Goal: Task Accomplishment & Management: Manage account settings

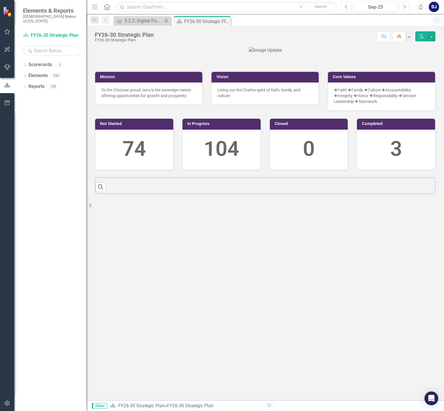
click at [4, 34] on icon "button" at bounding box center [7, 31] width 6 height 5
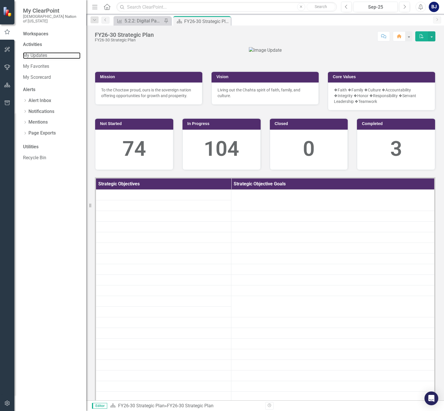
click at [47, 52] on link "My Updates" at bounding box center [51, 55] width 57 height 7
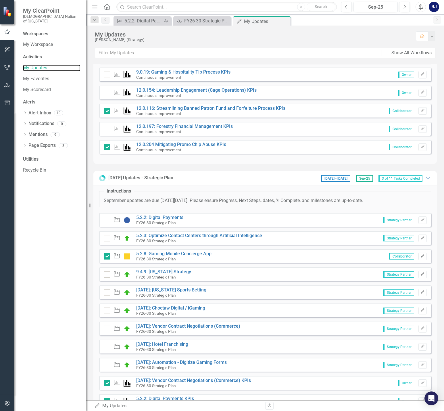
scroll to position [230, 0]
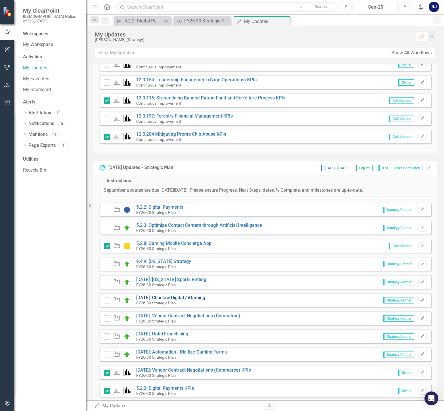
click at [192, 299] on link "[DATE]: Choctaw Digital / iGaming" at bounding box center [170, 297] width 69 height 5
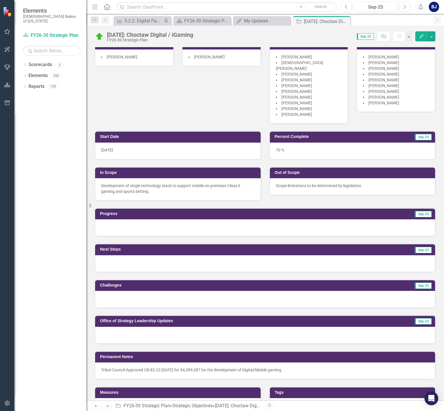
scroll to position [57, 0]
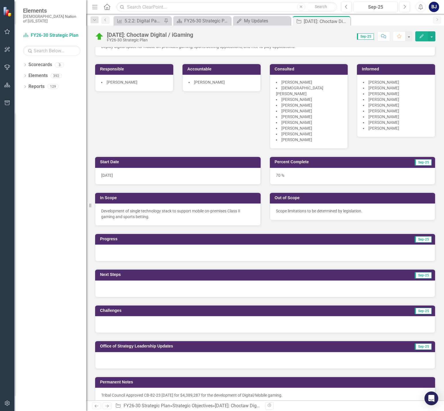
click at [141, 354] on div at bounding box center [265, 360] width 340 height 17
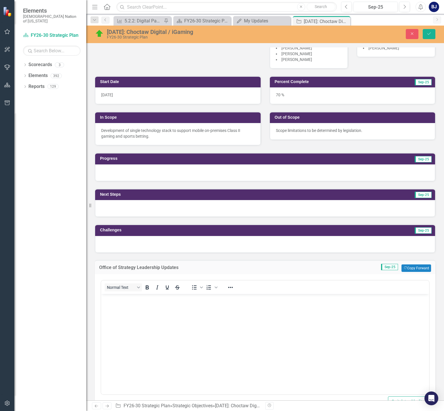
scroll to position [144, 0]
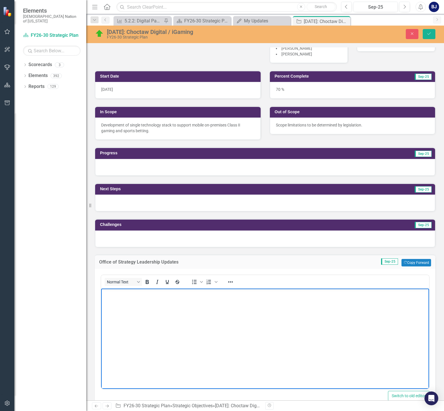
click at [132, 313] on body "Rich Text Area. Press ALT-0 for help." at bounding box center [265, 331] width 328 height 86
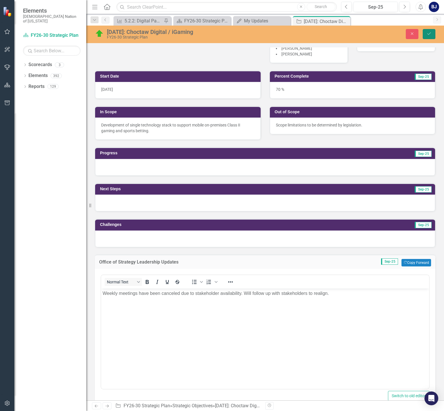
click at [433, 37] on button "Save" at bounding box center [429, 34] width 13 height 10
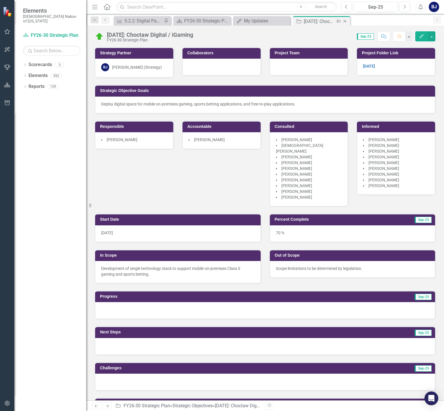
click at [345, 21] on icon "Close" at bounding box center [345, 21] width 6 height 5
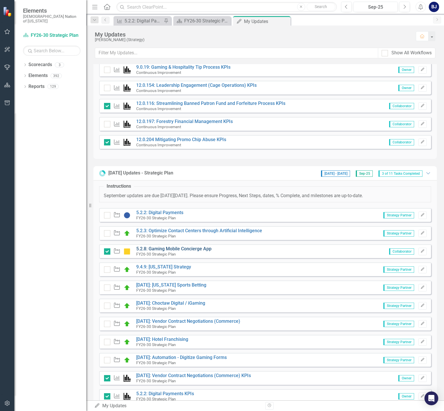
scroll to position [230, 0]
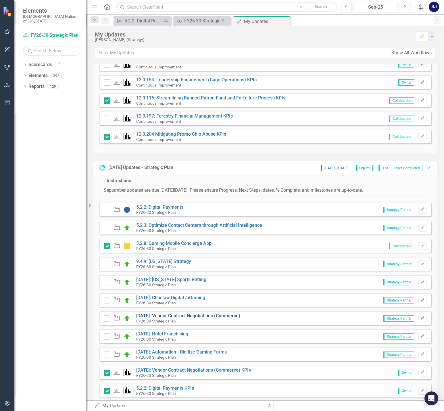
click at [214, 317] on link "[DATE]: Vendor Contract Negotiations (Commerce)" at bounding box center [188, 315] width 104 height 5
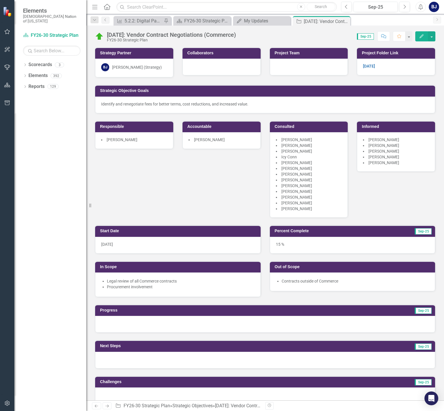
click at [101, 38] on img at bounding box center [99, 36] width 9 height 9
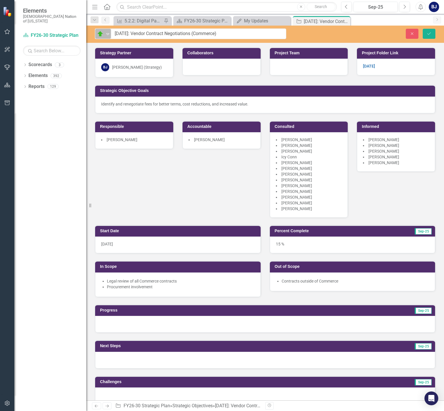
click at [104, 32] on div "On Target" at bounding box center [100, 33] width 7 height 7
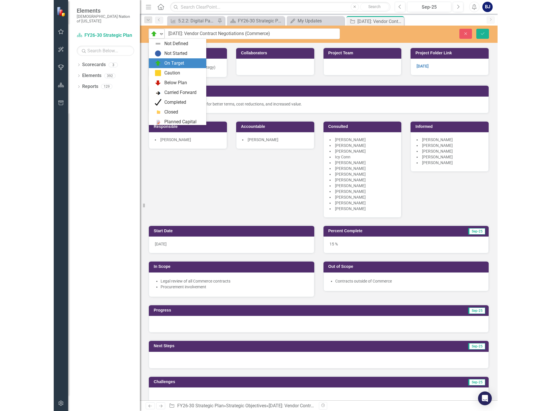
scroll to position [20, 0]
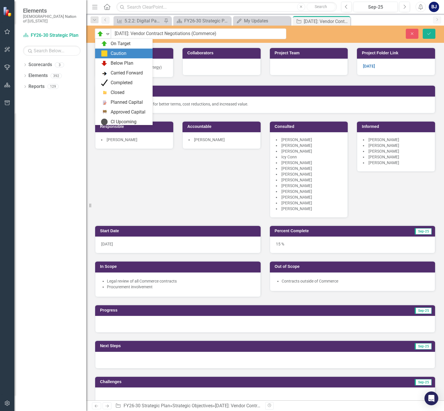
click at [107, 56] on img at bounding box center [104, 53] width 7 height 7
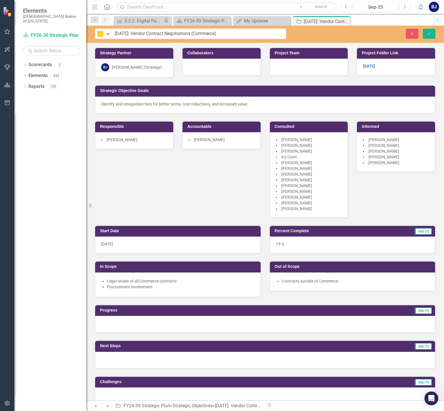
click at [152, 205] on div "Strategy Partner BJ Brooke Johnson (Strategy) Collaborators Project Team Projec…" at bounding box center [265, 129] width 349 height 178
click at [0, 40] on html "Elements Choctaw Nation of Oklahoma Scorecard FY26-30 Strategic Plan Search Dro…" at bounding box center [222, 205] width 444 height 411
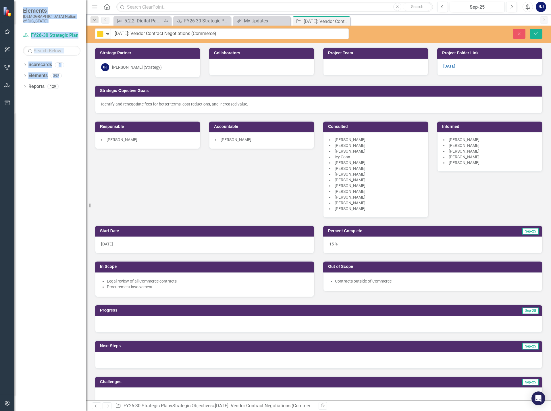
click at [91, 176] on div "Resize" at bounding box center [88, 205] width 5 height 411
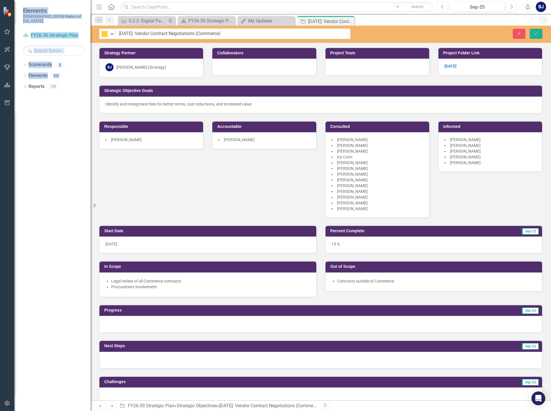
click at [69, 174] on div "Dropdown Scorecards 3 FY26-30 Strategic Plan Continuous Improvement FY26-30 Ope…" at bounding box center [52, 235] width 76 height 351
click at [151, 189] on div "Strategy Partner BJ Brooke Johnson (Strategy) Collaborators Project Team Projec…" at bounding box center [321, 129] width 452 height 178
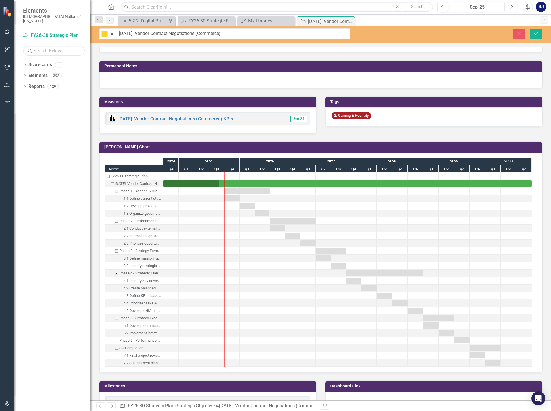
scroll to position [402, 0]
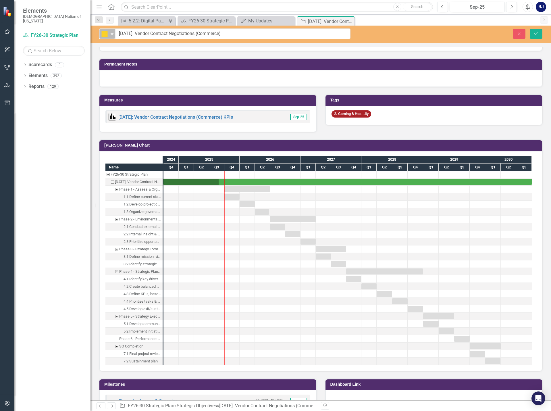
click at [112, 36] on div "Expand" at bounding box center [112, 33] width 6 height 9
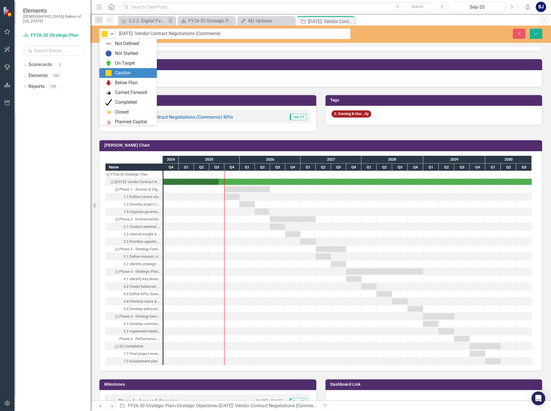
scroll to position [29, 0]
click at [514, 37] on button "Close" at bounding box center [519, 34] width 13 height 10
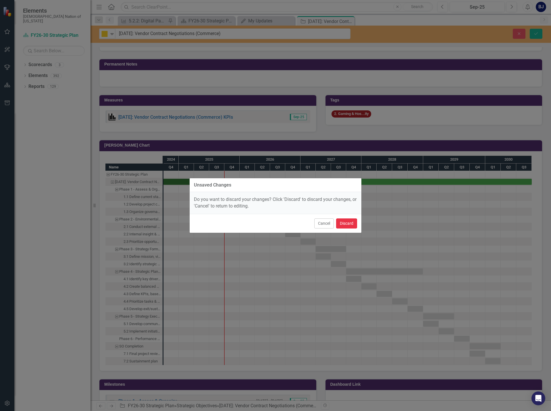
click at [351, 226] on button "Discard" at bounding box center [346, 223] width 21 height 10
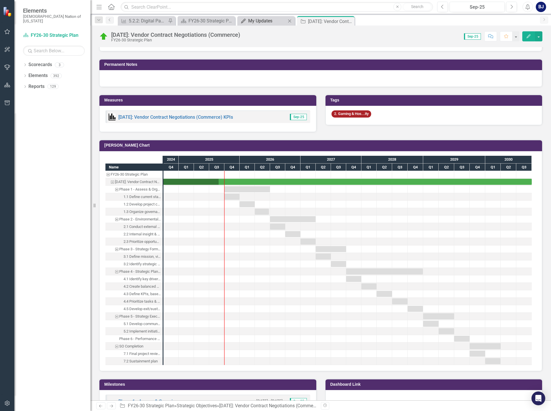
click at [251, 20] on div "My Updates" at bounding box center [267, 20] width 38 height 7
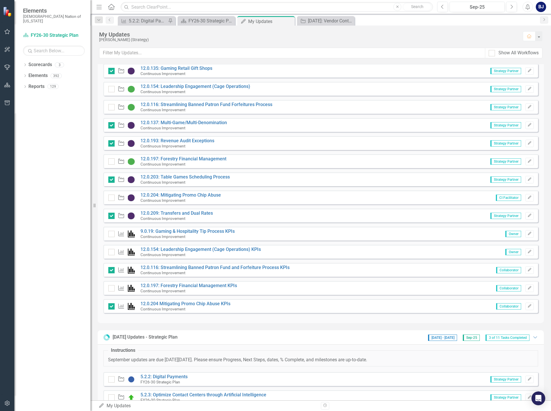
scroll to position [230, 0]
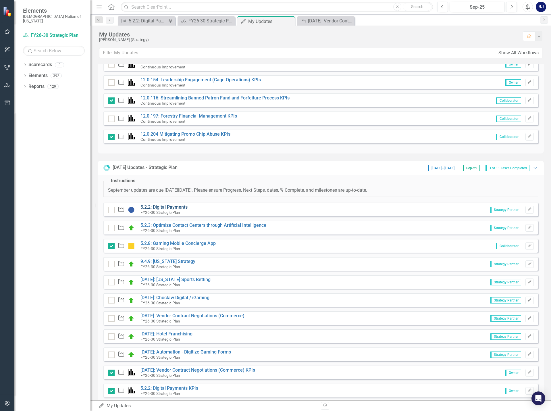
click at [179, 209] on link "5.2.2: Digital Payments" at bounding box center [164, 206] width 47 height 5
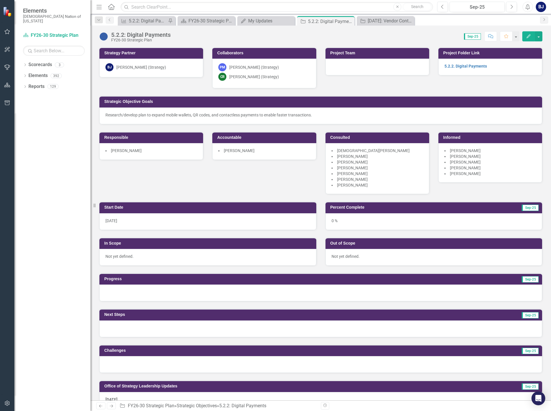
scroll to position [259, 0]
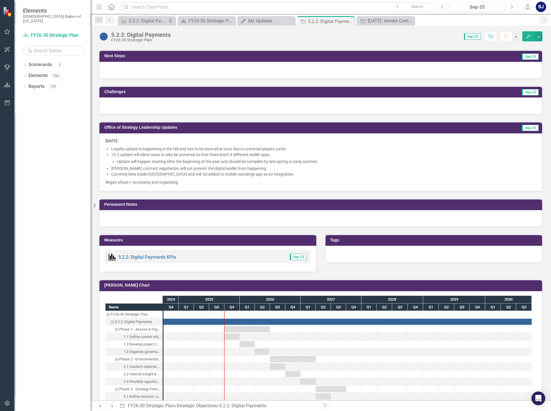
click at [104, 35] on img at bounding box center [103, 36] width 9 height 9
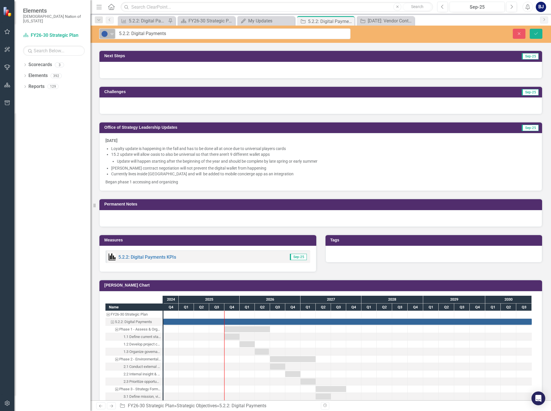
click at [112, 35] on icon "Expand" at bounding box center [112, 34] width 6 height 5
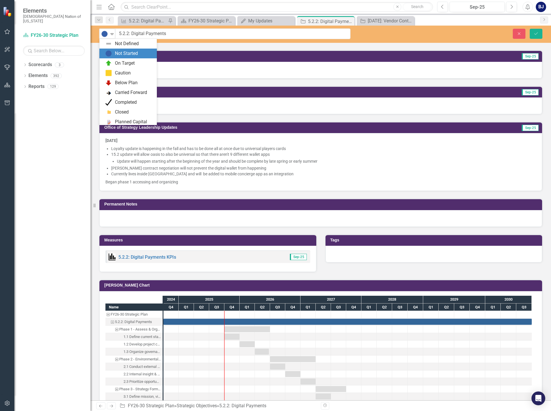
scroll to position [10, 0]
click at [112, 53] on div "On Target" at bounding box center [129, 53] width 48 height 7
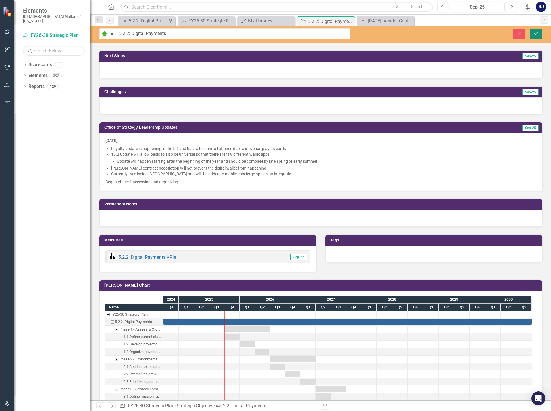
click at [539, 35] on button "Save" at bounding box center [536, 34] width 13 height 10
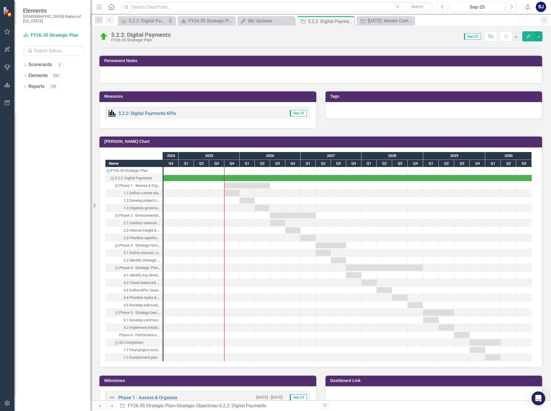
scroll to position [431, 0]
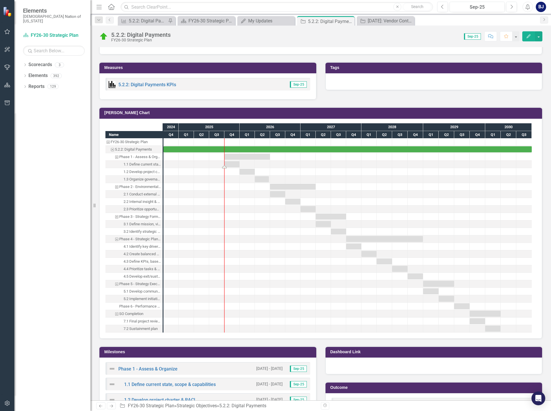
click at [236, 164] on div "Task: Start date: 2025-10-01 End date: 2025-12-31" at bounding box center [231, 164] width 15 height 6
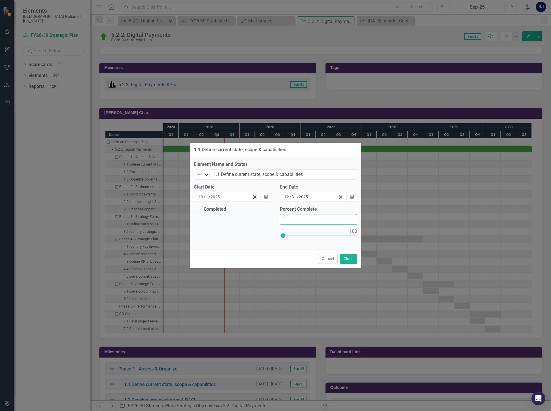
click at [351, 217] on input "1" at bounding box center [318, 219] width 77 height 11
click at [351, 217] on input "2" at bounding box center [318, 219] width 77 height 11
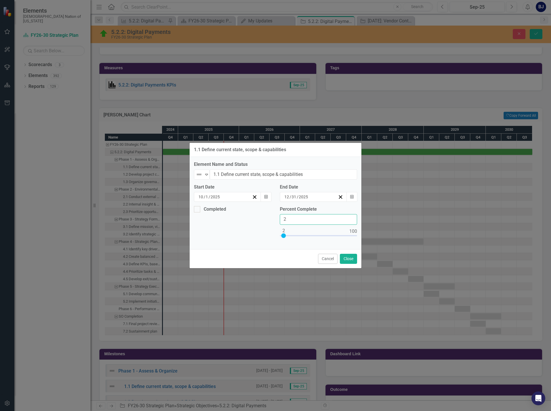
click at [324, 223] on input "2" at bounding box center [318, 219] width 77 height 11
type input "010"
click at [266, 198] on icon "button" at bounding box center [265, 197] width 3 height 4
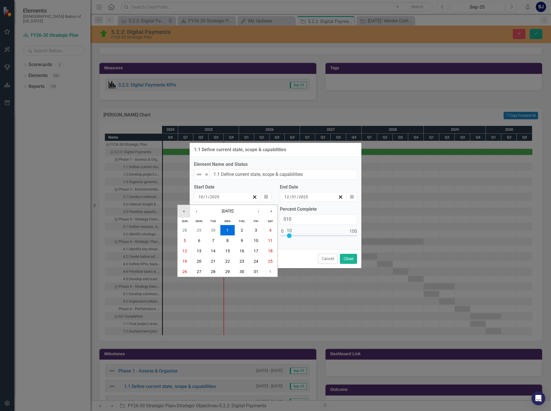
click at [185, 211] on button "«" at bounding box center [184, 211] width 13 height 13
click at [272, 210] on button "»" at bounding box center [271, 211] width 13 height 13
click at [200, 210] on button "‹" at bounding box center [196, 211] width 13 height 13
click at [199, 232] on abbr "1" at bounding box center [199, 230] width 2 height 5
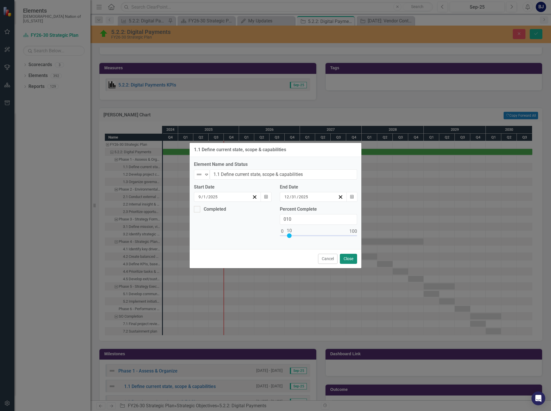
click at [351, 260] on button "Close" at bounding box center [348, 259] width 17 height 10
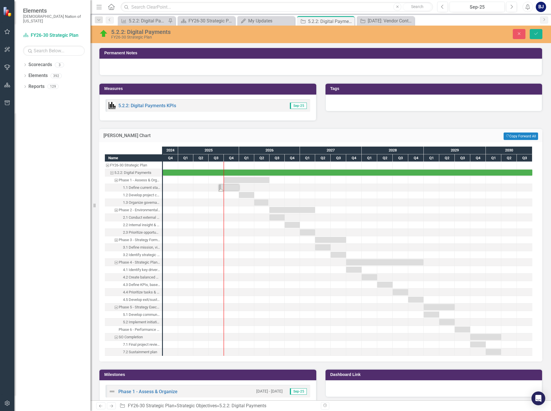
scroll to position [402, 0]
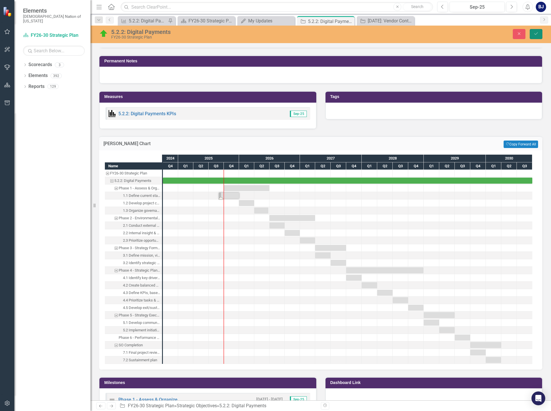
click at [539, 36] on button "Save" at bounding box center [536, 34] width 13 height 10
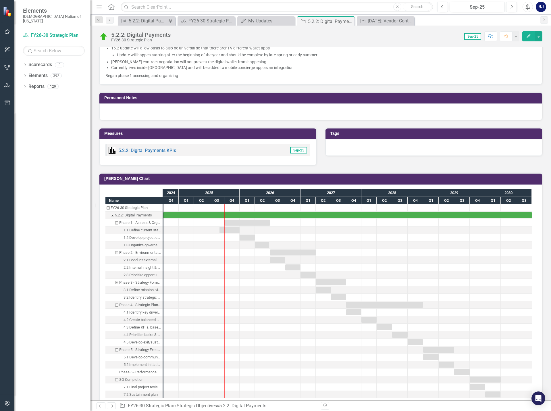
scroll to position [374, 0]
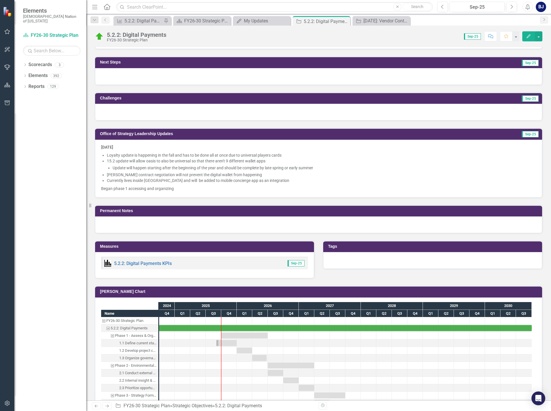
scroll to position [259, 0]
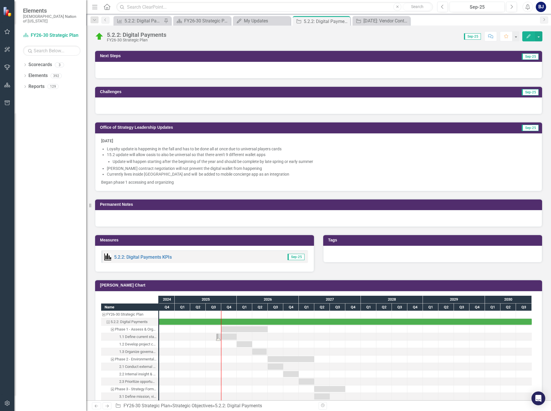
click at [228, 334] on div "Task: Start date: 2025-09-01 End date: 2025-12-31" at bounding box center [226, 337] width 20 height 6
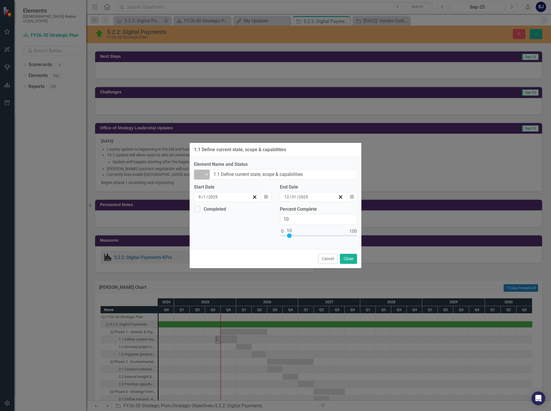
click at [207, 175] on icon "Expand" at bounding box center [207, 174] width 6 height 5
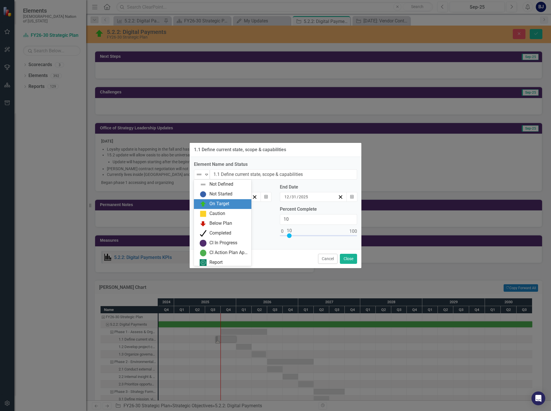
click at [217, 205] on div "On Target" at bounding box center [220, 204] width 20 height 7
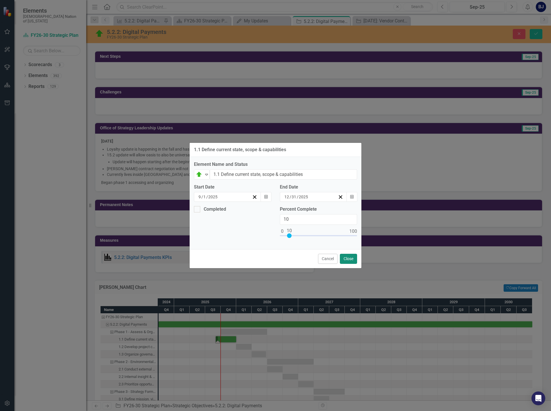
click at [355, 259] on button "Close" at bounding box center [348, 259] width 17 height 10
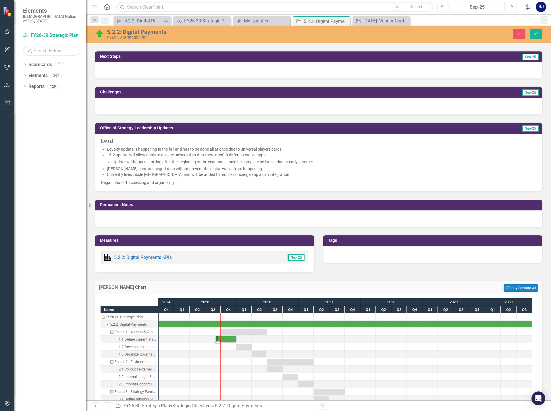
click at [231, 338] on div "Task: Start date: 2025-09-01 End date: 2025-12-31" at bounding box center [226, 339] width 20 height 6
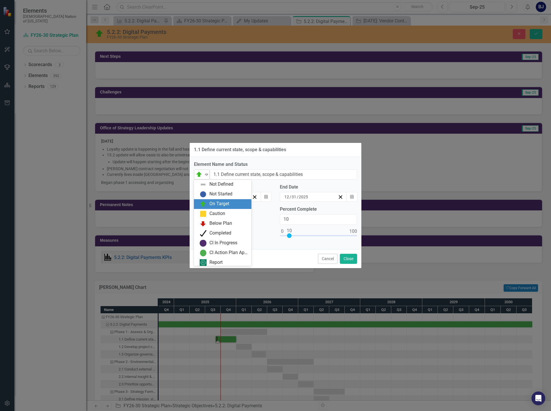
click at [205, 172] on div "Expand" at bounding box center [207, 174] width 6 height 9
click at [279, 248] on div "Element Name and Status 9 results available. Use Up and Down to choose options,…" at bounding box center [276, 203] width 172 height 92
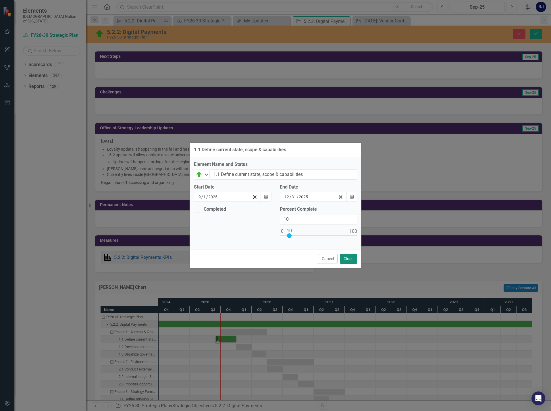
click at [354, 260] on button "Close" at bounding box center [348, 259] width 17 height 10
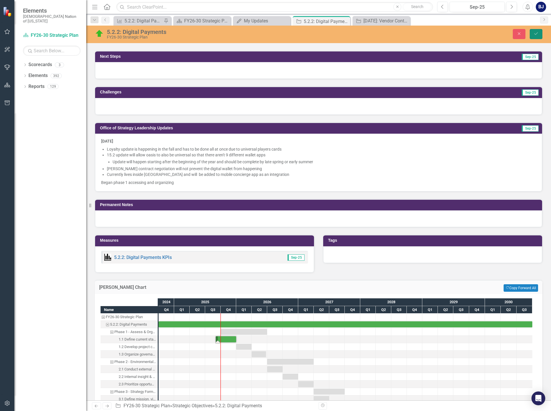
click at [541, 32] on button "Save" at bounding box center [536, 34] width 13 height 10
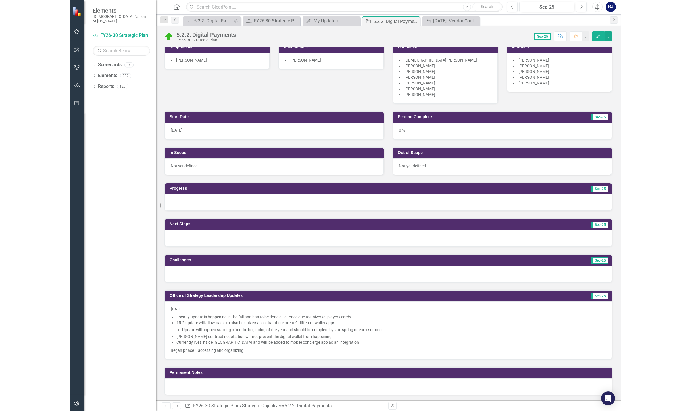
scroll to position [57, 0]
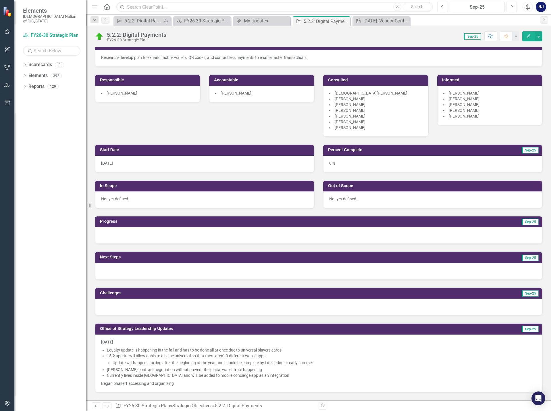
click at [330, 164] on div "0 %" at bounding box center [432, 164] width 219 height 17
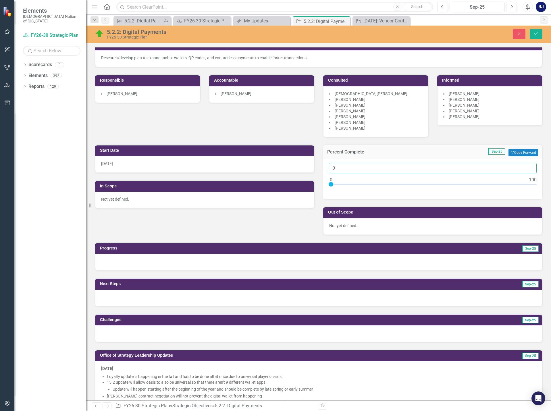
click at [335, 169] on input "0" at bounding box center [433, 168] width 208 height 11
type input "1"
click at [526, 166] on input "1" at bounding box center [433, 168] width 208 height 11
click at [518, 32] on icon "Close" at bounding box center [519, 34] width 5 height 4
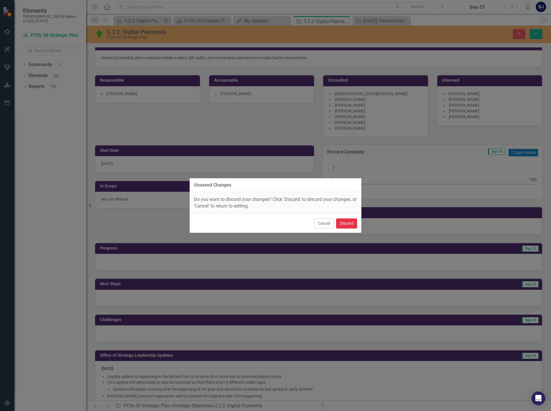
click at [354, 220] on button "Discard" at bounding box center [346, 223] width 21 height 10
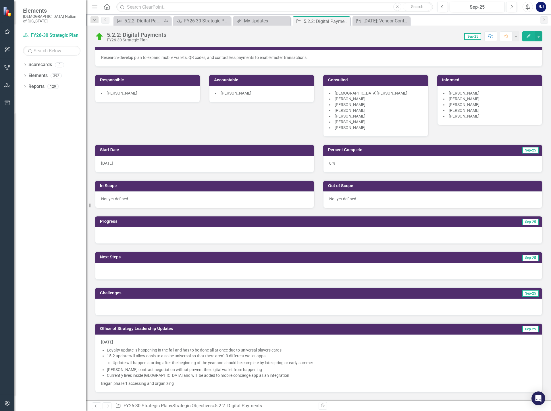
click at [354, 220] on td "Sep-25" at bounding box center [429, 222] width 220 height 9
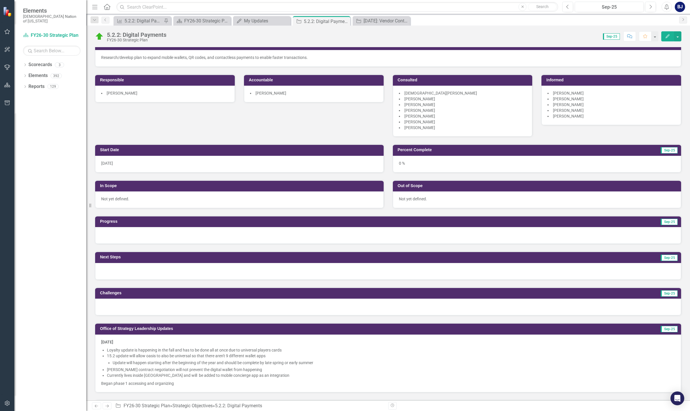
click at [182, 134] on div "Strategy Partner BJ Brooke Johnson (Strategy) Collaborators PM Paul Moseley (St…" at bounding box center [388, 59] width 595 height 154
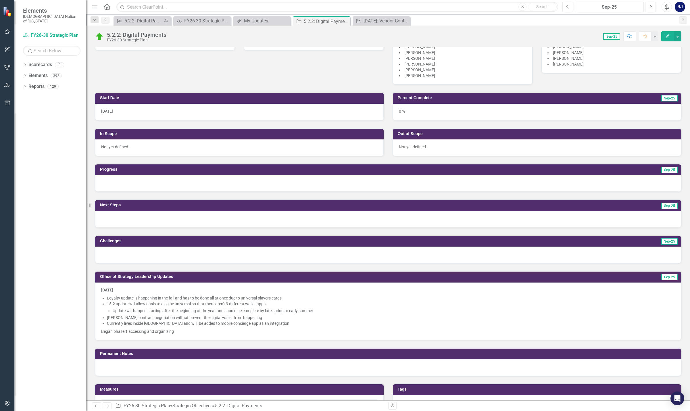
scroll to position [316, 0]
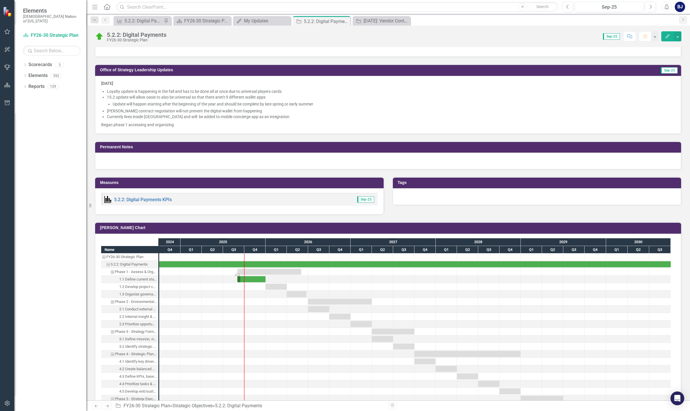
drag, startPoint x: 298, startPoint y: 272, endPoint x: 292, endPoint y: 272, distance: 6.0
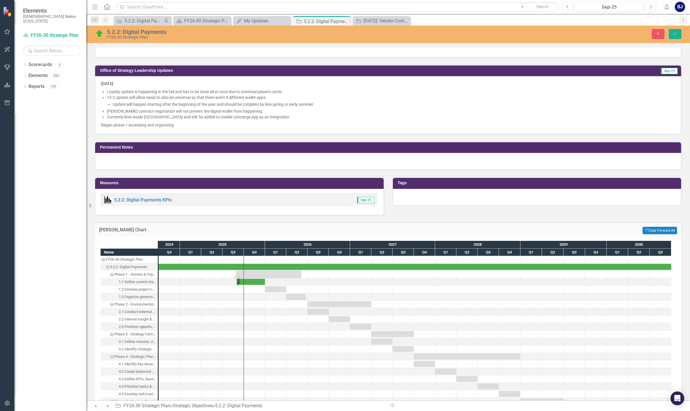
click at [291, 273] on div "Task: Start date: 2025-09-01 End date: 2026-06-01" at bounding box center [269, 274] width 64 height 6
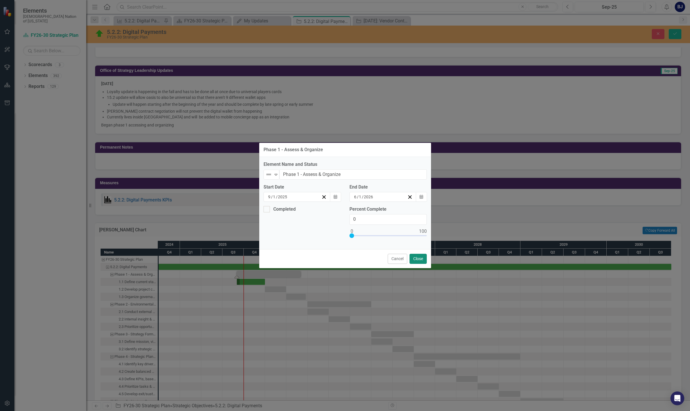
click at [415, 258] on button "Close" at bounding box center [418, 259] width 17 height 10
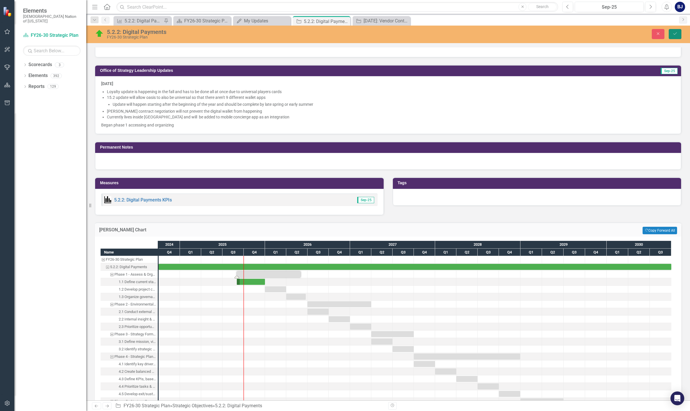
drag, startPoint x: 675, startPoint y: 34, endPoint x: 666, endPoint y: 37, distance: 9.5
click at [551, 34] on icon "Save" at bounding box center [675, 34] width 5 height 4
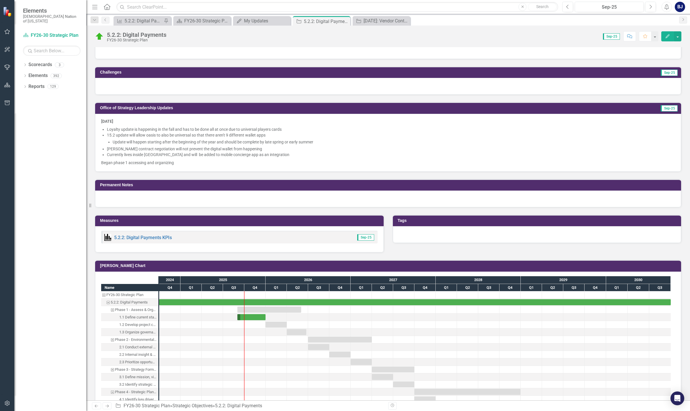
scroll to position [287, 0]
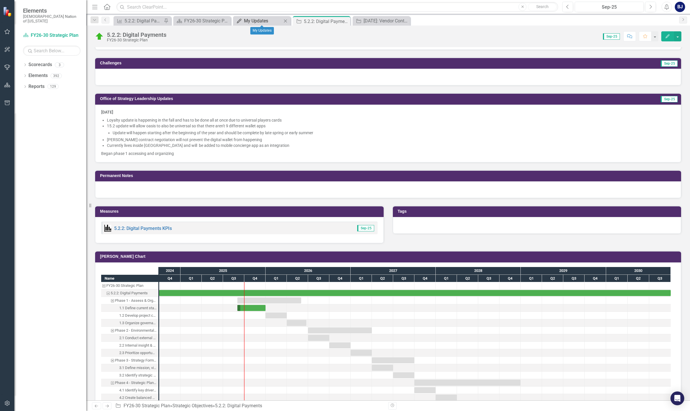
click at [259, 21] on div "My Updates" at bounding box center [263, 20] width 38 height 7
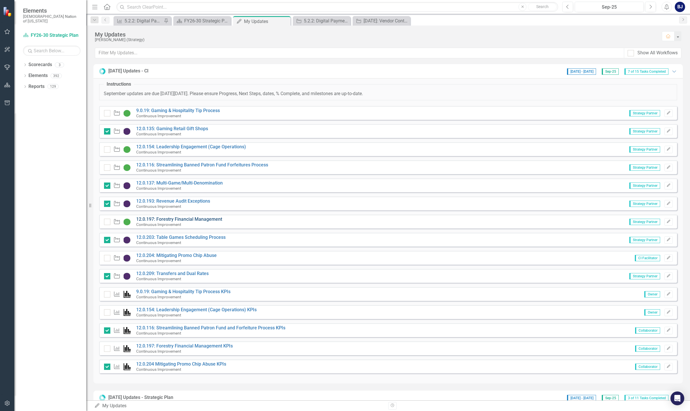
click at [208, 220] on link "12.0.197: Forestry Financial Management" at bounding box center [179, 218] width 86 height 5
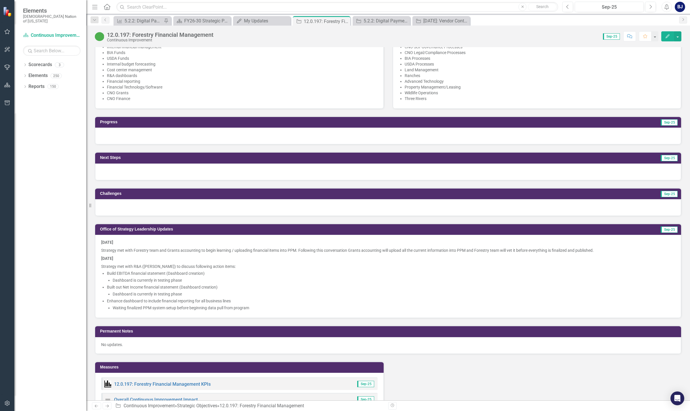
scroll to position [287, 0]
click at [262, 22] on div "My Updates" at bounding box center [263, 20] width 38 height 7
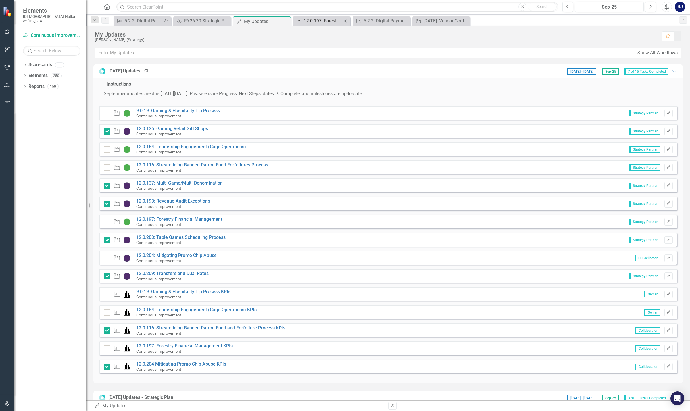
click at [320, 21] on div "12.0.197: Forestry Financial Management" at bounding box center [323, 20] width 38 height 7
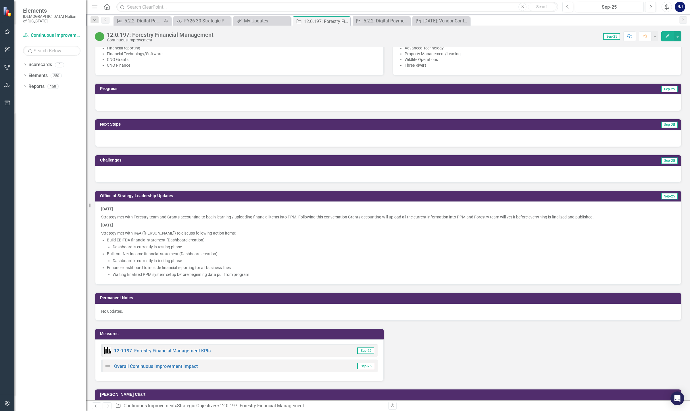
scroll to position [345, 0]
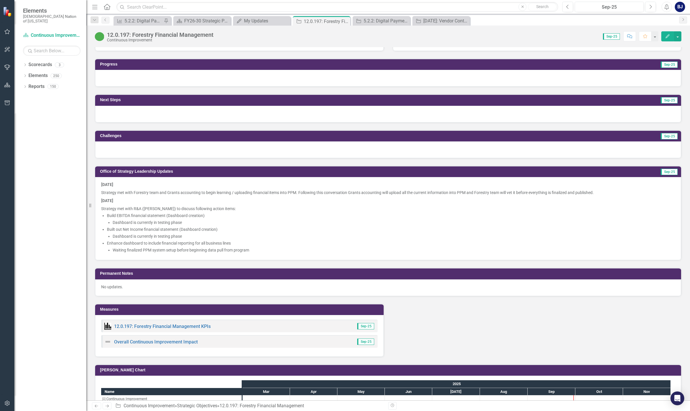
click at [260, 251] on li "Waiting finalized PPM system setup before beginning data pull from program" at bounding box center [394, 250] width 562 height 6
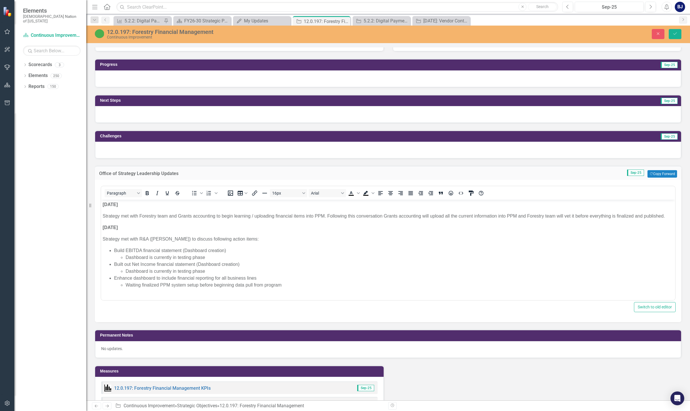
scroll to position [0, 0]
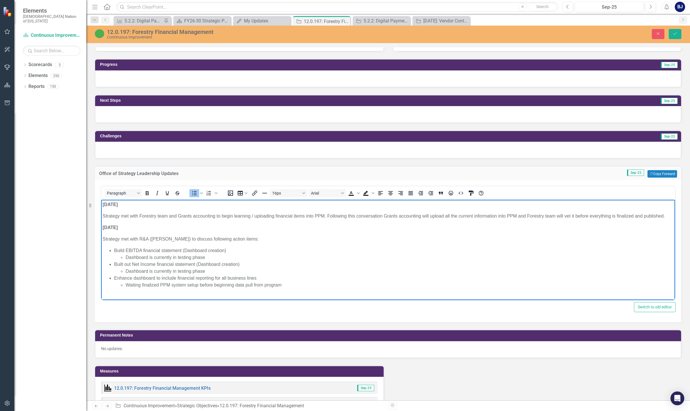
click at [289, 282] on li "Waiting finalized PPM system setup before beginning data pull from program" at bounding box center [400, 285] width 548 height 7
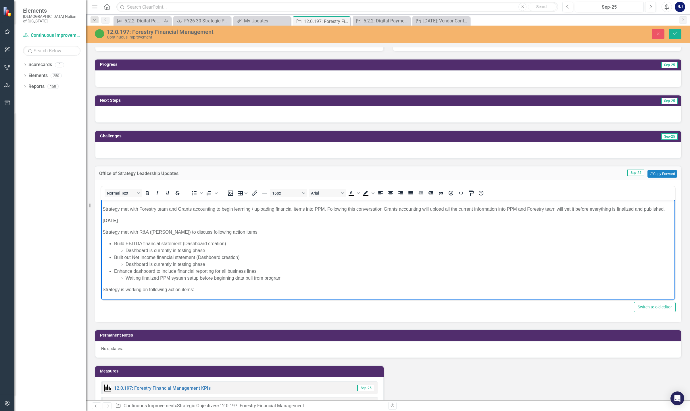
scroll to position [18, 0]
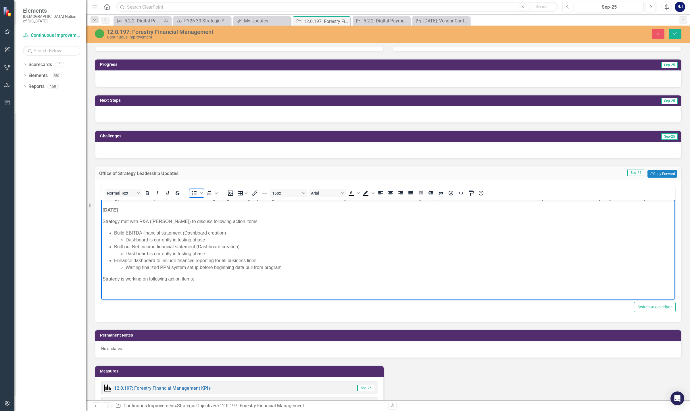
click at [193, 191] on icon "Bullet list" at bounding box center [194, 193] width 7 height 7
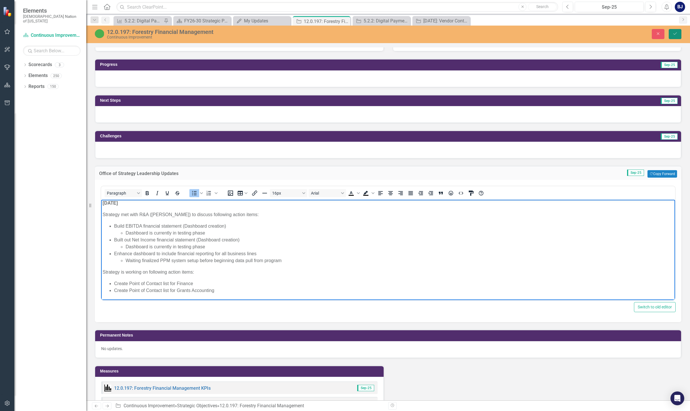
click at [551, 34] on button "Save" at bounding box center [675, 34] width 13 height 10
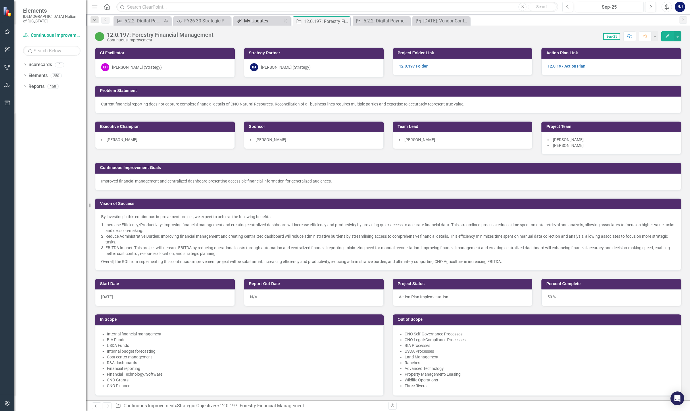
click at [271, 22] on div "My Updates" at bounding box center [263, 20] width 38 height 7
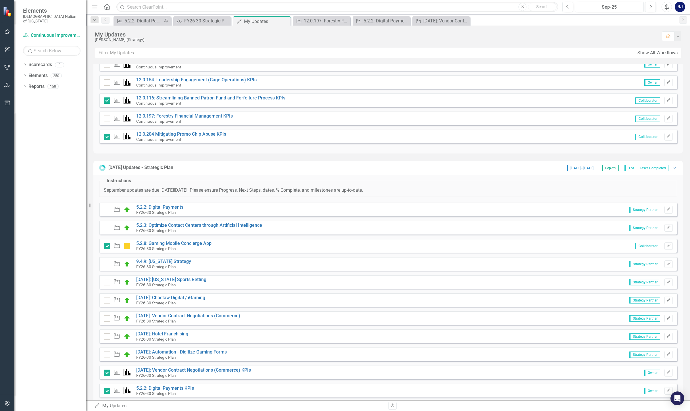
scroll to position [244, 0]
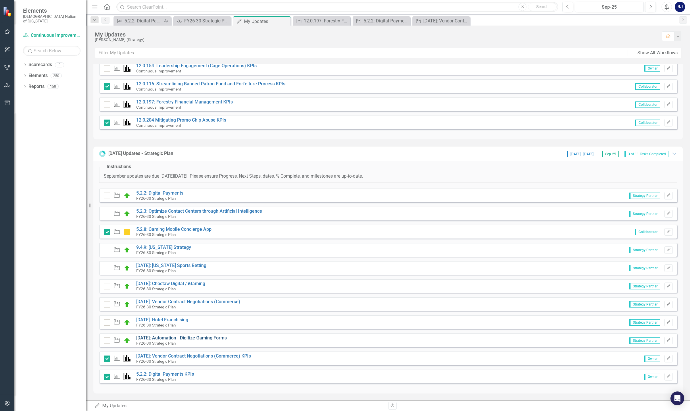
click at [194, 339] on link "[DATE]: Automation - Digitize Gaming Forms" at bounding box center [181, 337] width 91 height 5
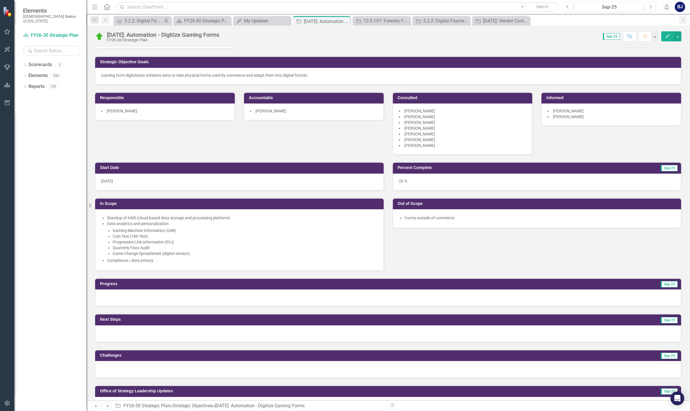
scroll to position [201, 0]
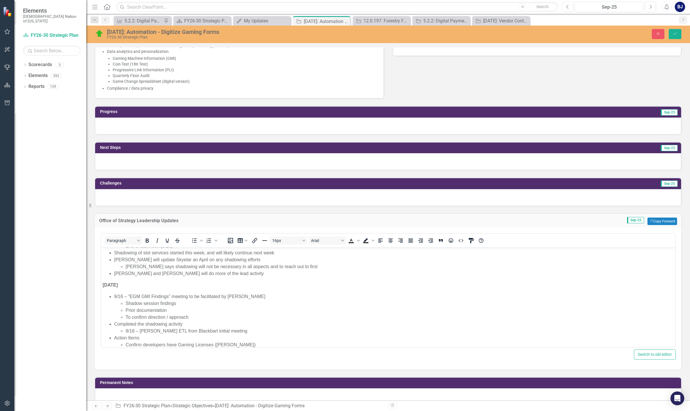
scroll to position [57, 0]
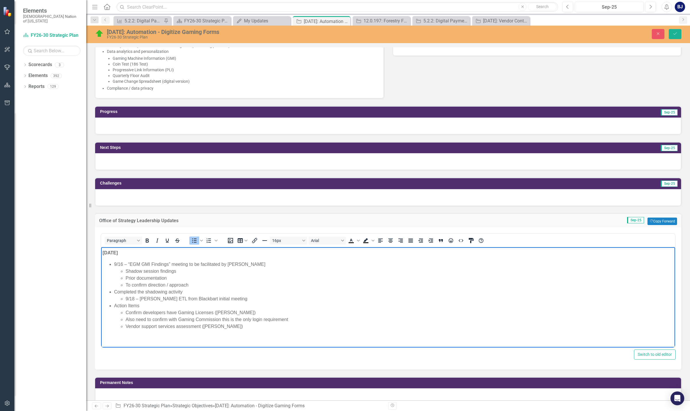
click at [221, 324] on li "Vendor support services assessment ([PERSON_NAME])" at bounding box center [400, 326] width 548 height 7
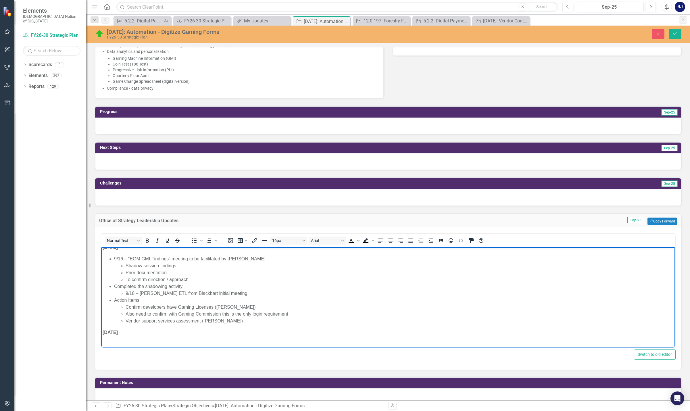
click at [114, 338] on body "9.4.25 IT completed outsystems platform installation End of last week (8/29) Sh…" at bounding box center [388, 275] width 574 height 180
click at [116, 336] on body "9.4.25 IT completed outsystems platform installation End of last week (8/29) Sh…" at bounding box center [388, 275] width 574 height 180
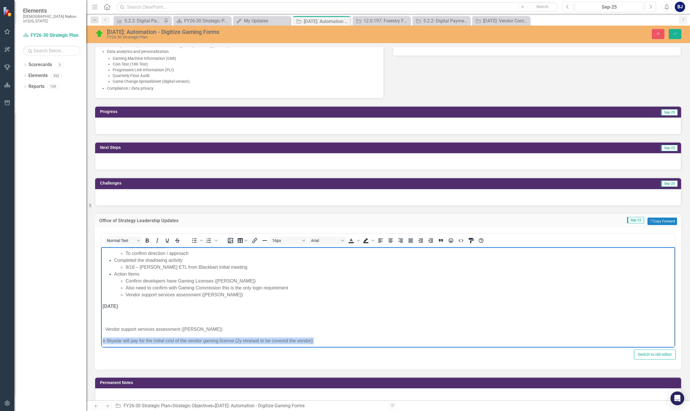
scroll to position [89, 0]
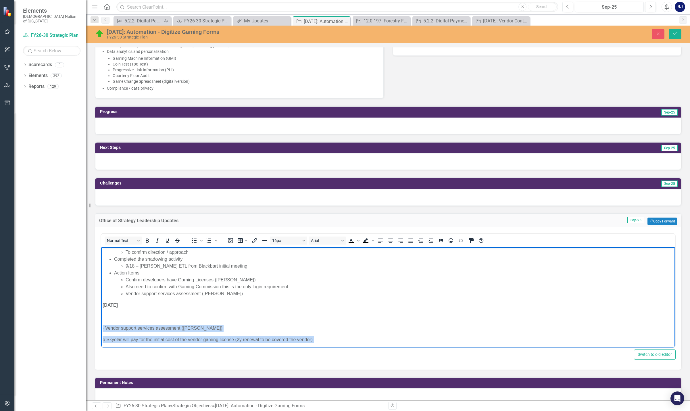
drag, startPoint x: 224, startPoint y: 343, endPoint x: 201, endPoint y: 569, distance: 227.9
click at [101, 323] on html "9.4.25 IT completed outsystems platform installation End of last week (8/29) Sh…" at bounding box center [388, 299] width 574 height 283
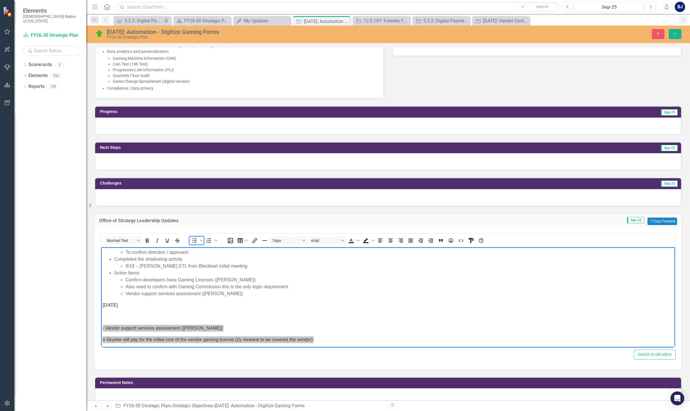
click at [195, 241] on icon "Bullet list" at bounding box center [194, 240] width 7 height 7
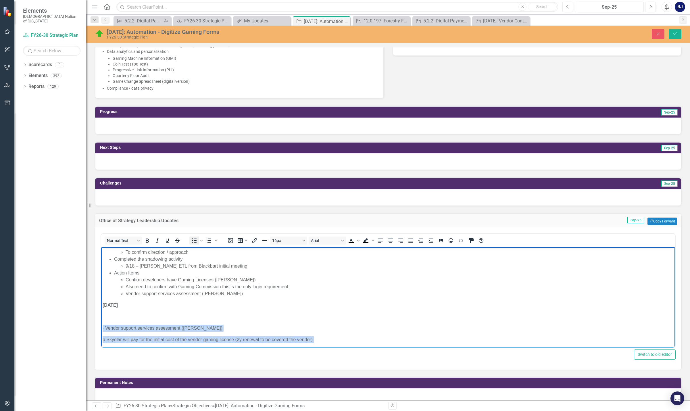
scroll to position [146, 0]
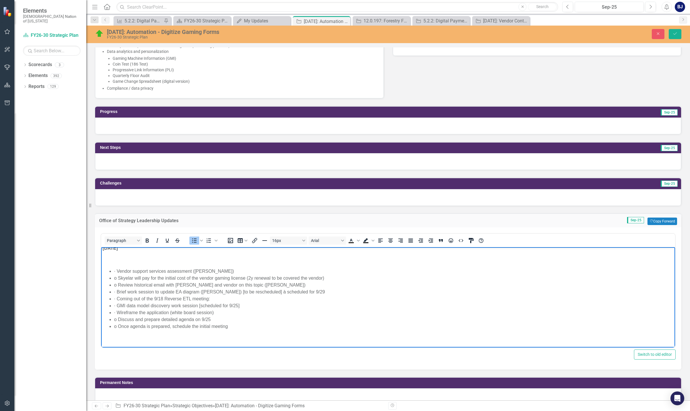
click at [117, 270] on li "· Vendor support services assessment (Alan)" at bounding box center [394, 271] width 560 height 7
click at [114, 270] on li "· Vendor support services assessment (Alan)" at bounding box center [394, 271] width 560 height 7
click at [115, 270] on li "· Vendor support services assessment (Alan)" at bounding box center [394, 271] width 560 height 7
click at [116, 270] on li "· Vendor support services assessment (Alan)" at bounding box center [394, 271] width 560 height 7
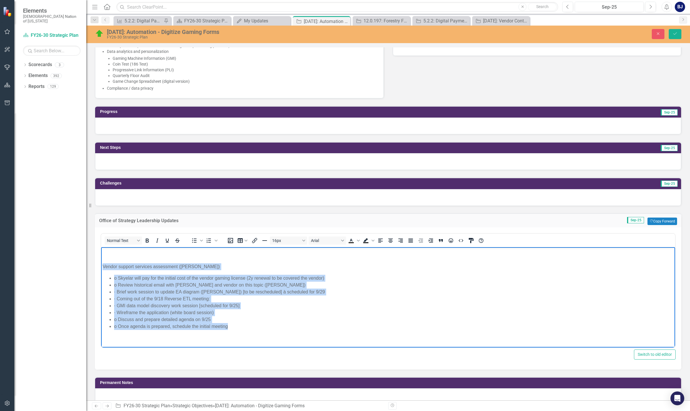
drag, startPoint x: 229, startPoint y: 326, endPoint x: 127, endPoint y: 261, distance: 120.3
click at [105, 268] on body "9.4.25 IT completed outsystems platform installation End of last week (8/29) Sh…" at bounding box center [388, 221] width 574 height 251
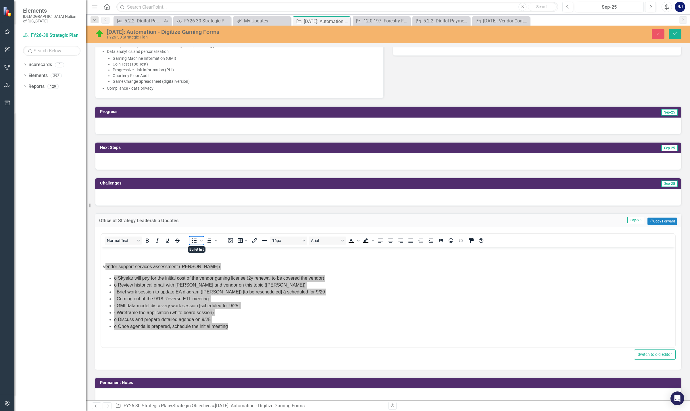
click at [192, 243] on icon "Bullet list" at bounding box center [194, 240] width 7 height 7
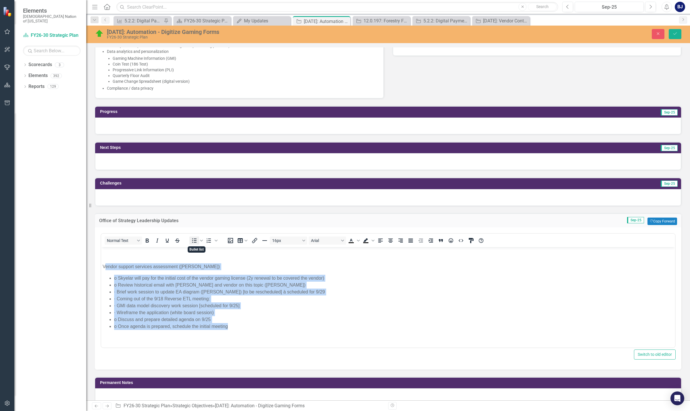
scroll to position [146, 0]
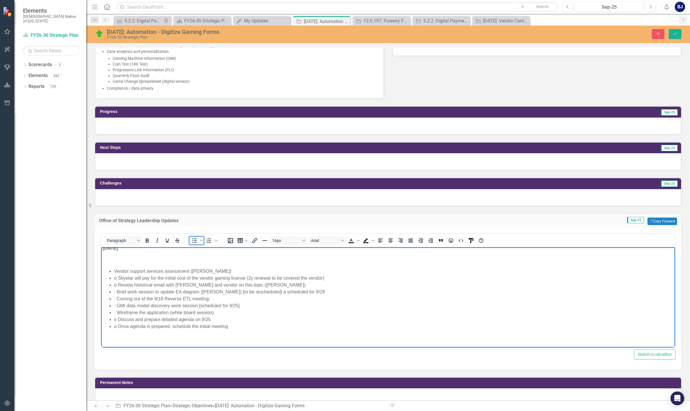
click at [192, 243] on icon "Bullet list" at bounding box center [194, 240] width 7 height 7
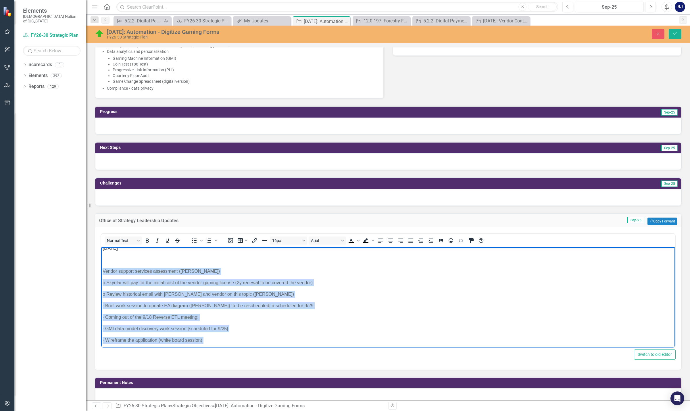
click at [106, 281] on p "o Skyelar will pay for the initial cost of the vendor gaming license (2y renewa…" at bounding box center [388, 282] width 571 height 7
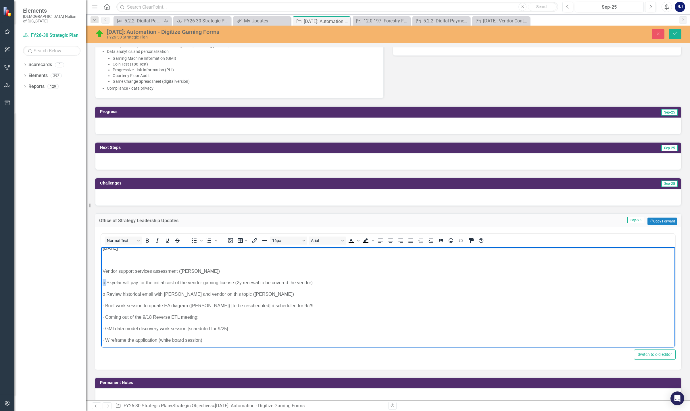
drag, startPoint x: 106, startPoint y: 281, endPoint x: 101, endPoint y: 282, distance: 5.2
click at [101, 281] on body "9.4.25 IT completed outsystems platform installation End of last week (8/29) Sh…" at bounding box center [388, 242] width 574 height 283
drag, startPoint x: 107, startPoint y: 293, endPoint x: 200, endPoint y: 540, distance: 264.3
click at [101, 293] on html "9.4.25 IT completed outsystems platform installation End of last week (8/29) Sh…" at bounding box center [388, 242] width 574 height 283
drag, startPoint x: 105, startPoint y: 306, endPoint x: 100, endPoint y: 306, distance: 5.7
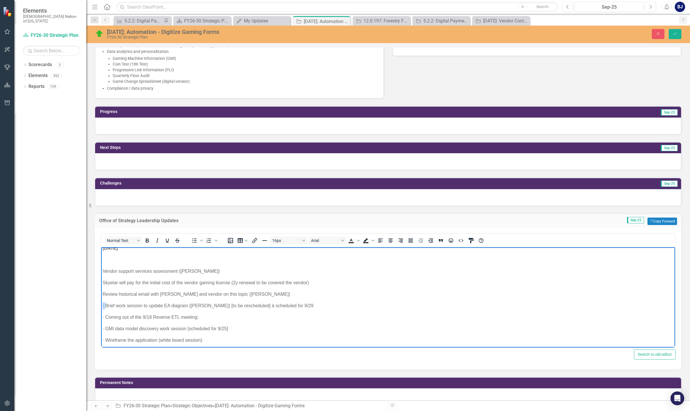
click at [101, 306] on html "9.4.25 IT completed outsystems platform installation End of last week (8/29) Sh…" at bounding box center [388, 242] width 574 height 283
drag, startPoint x: 101, startPoint y: 318, endPoint x: 96, endPoint y: 318, distance: 4.9
click at [101, 318] on html "9.4.25 IT completed outsystems platform installation End of last week (8/29) Sh…" at bounding box center [388, 242] width 574 height 283
drag, startPoint x: 105, startPoint y: 328, endPoint x: 97, endPoint y: 328, distance: 8.3
click at [101, 328] on html "9.4.25 IT completed outsystems platform installation End of last week (8/29) Sh…" at bounding box center [388, 242] width 574 height 283
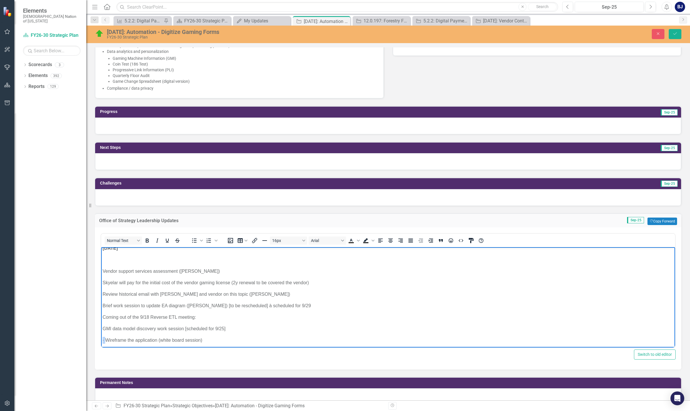
drag, startPoint x: 105, startPoint y: 339, endPoint x: 196, endPoint y: 585, distance: 261.6
click at [101, 338] on html "9.4.25 IT completed outsystems platform installation End of last week (8/29) Sh…" at bounding box center [388, 242] width 574 height 283
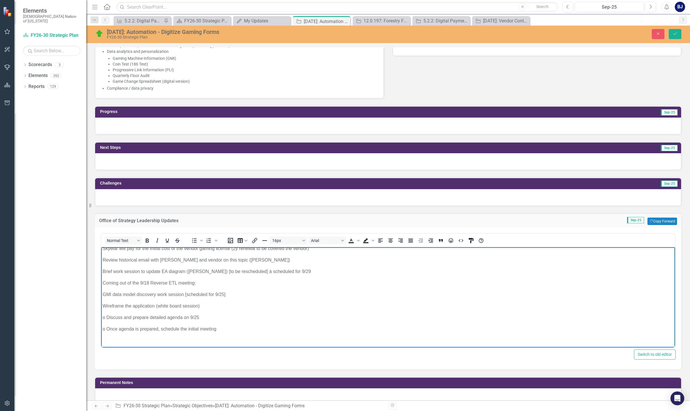
scroll to position [183, 0]
drag, startPoint x: 106, startPoint y: 314, endPoint x: 197, endPoint y: 561, distance: 263.8
click at [101, 314] on html "9.4.25 IT completed outsystems platform installation End of last week (8/29) Sh…" at bounding box center [388, 205] width 574 height 283
drag, startPoint x: 107, startPoint y: 326, endPoint x: 95, endPoint y: 325, distance: 11.8
click at [101, 325] on html "9.4.25 IT completed outsystems platform installation End of last week (8/29) Sh…" at bounding box center [388, 205] width 574 height 283
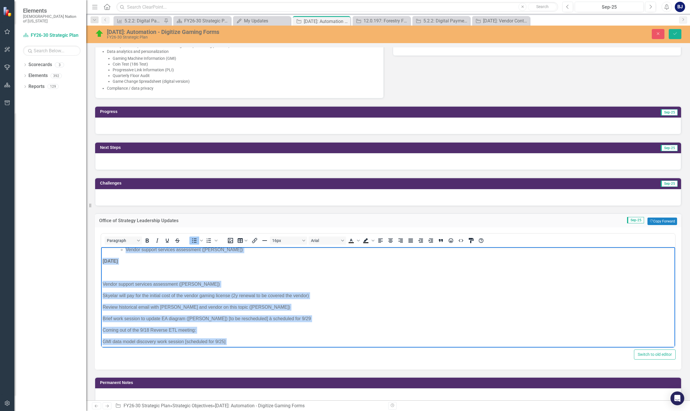
scroll to position [117, 0]
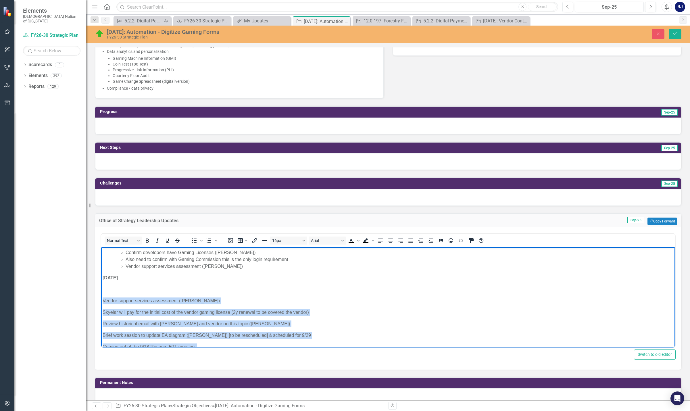
drag, startPoint x: 220, startPoint y: 326, endPoint x: 102, endPoint y: 298, distance: 121.9
click at [102, 298] on body "9.4.25 IT completed outsystems platform installation End of last week (8/29) Sh…" at bounding box center [388, 271] width 574 height 283
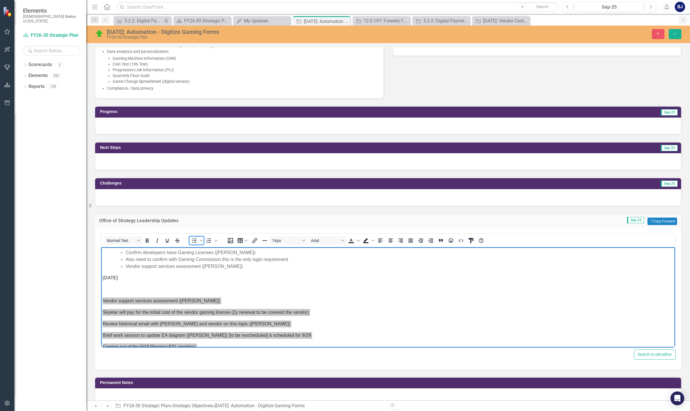
click at [193, 239] on icon "Bullet list" at bounding box center [194, 240] width 7 height 7
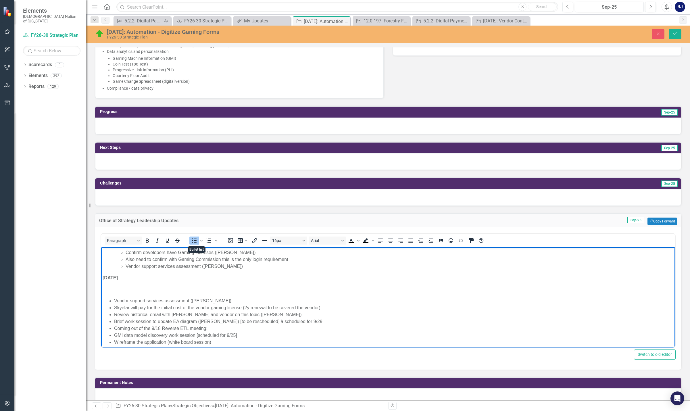
scroll to position [146, 0]
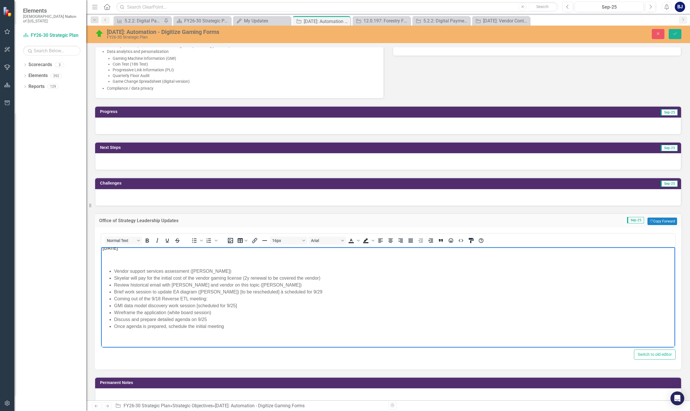
click at [120, 253] on body "9.4.25 IT completed outsystems platform installation End of last week (8/29) Sh…" at bounding box center [388, 224] width 574 height 247
click at [115, 277] on li "Skyelar will pay for the initial cost of the vendor gaming license (2y renewal …" at bounding box center [394, 277] width 560 height 7
click at [114, 283] on ul "Vendor support services assessment (Alan) Skyelar will pay for the initial cost…" at bounding box center [388, 299] width 571 height 62
click at [114, 314] on li "Wireframe the application (white board session)" at bounding box center [394, 312] width 560 height 7
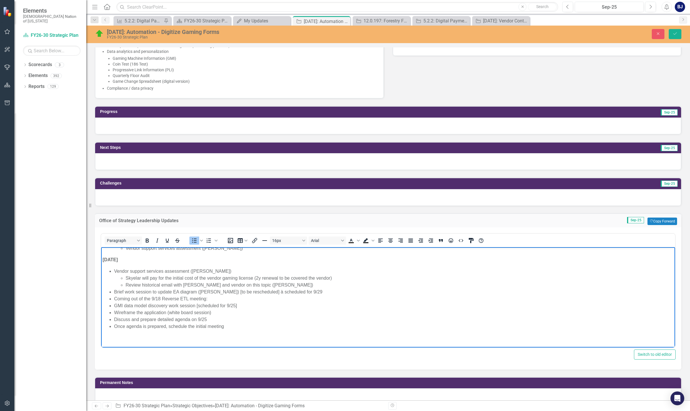
click at [114, 314] on li "Wireframe the application (white board session)" at bounding box center [394, 312] width 560 height 7
click at [114, 304] on ul "Vendor support services assessment (Alan) Skyelar will pay for the initial cost…" at bounding box center [388, 299] width 571 height 62
click at [112, 314] on ul "Vendor support services assessment (Alan) Skyelar will pay for the initial cost…" at bounding box center [388, 299] width 571 height 62
click at [114, 320] on li "Discuss and prepare detailed agenda on 9/25" at bounding box center [394, 319] width 560 height 7
click at [112, 327] on ul "Vendor support services assessment (Alan) Skyelar will pay for the initial cost…" at bounding box center [388, 299] width 571 height 62
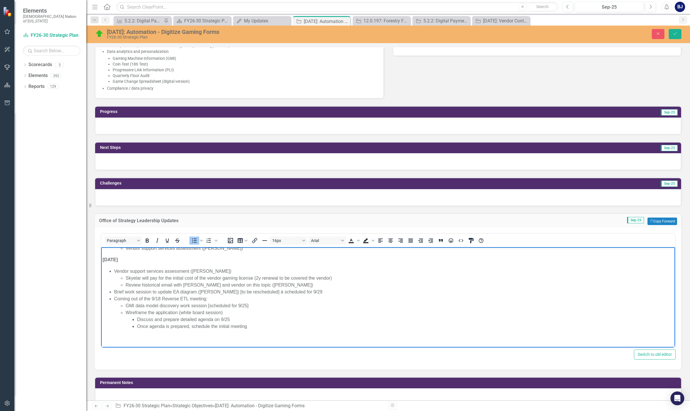
click at [295, 330] on body "9.4.25 IT completed outsystems platform installation End of last week (8/29) Sh…" at bounding box center [388, 229] width 574 height 235
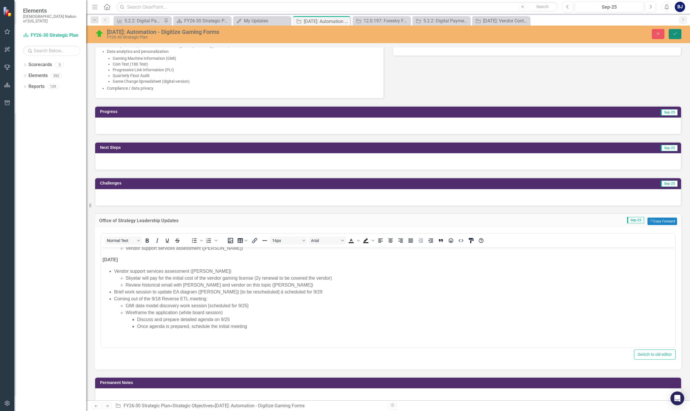
click at [673, 38] on button "Save" at bounding box center [675, 34] width 13 height 10
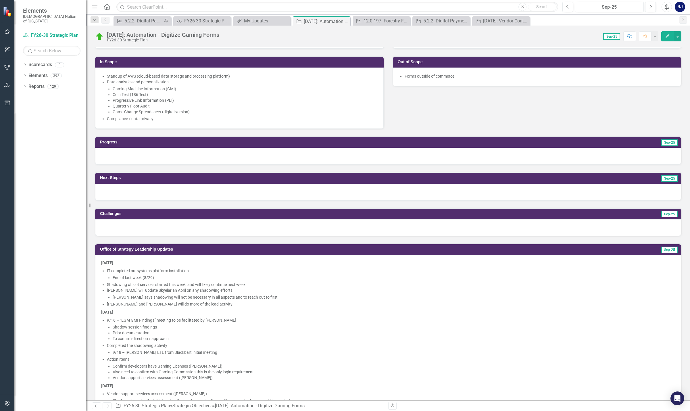
scroll to position [201, 0]
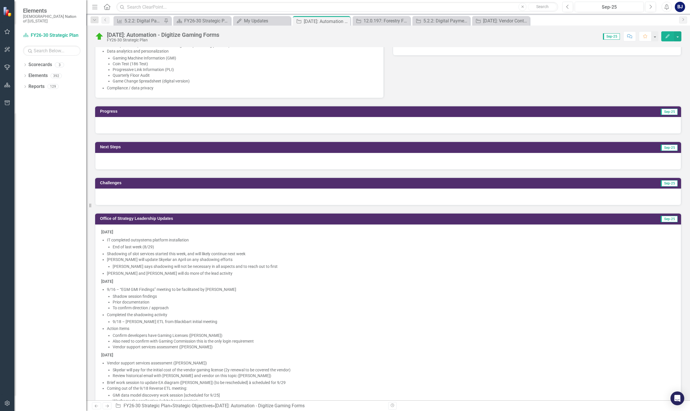
click at [139, 123] on div at bounding box center [388, 125] width 586 height 17
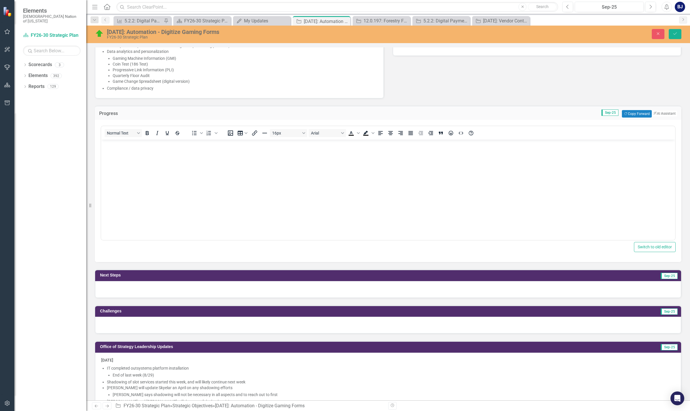
scroll to position [0, 0]
click at [651, 112] on button "ClearPoint AI AI Assistant" at bounding box center [664, 113] width 26 height 6
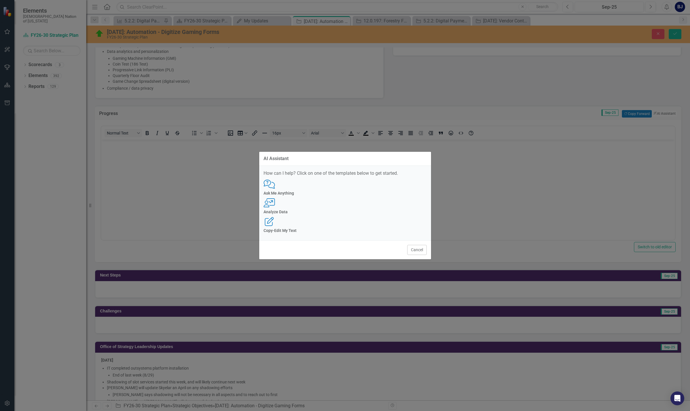
click at [280, 195] on div "Ask Me Anything" at bounding box center [345, 193] width 163 height 4
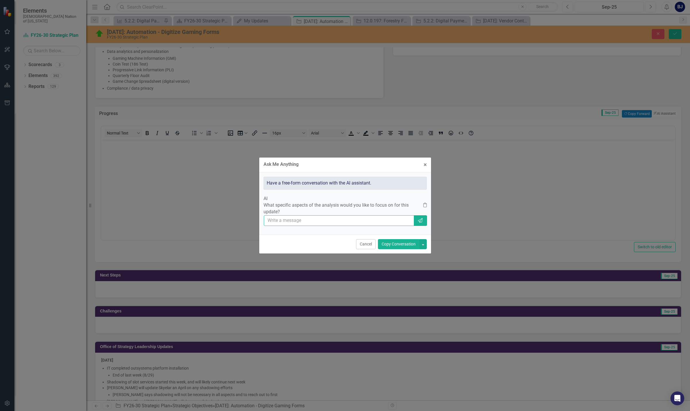
click at [299, 225] on input "text" at bounding box center [339, 220] width 151 height 11
type input "can you give me progress based on leadership updates? Only include information …"
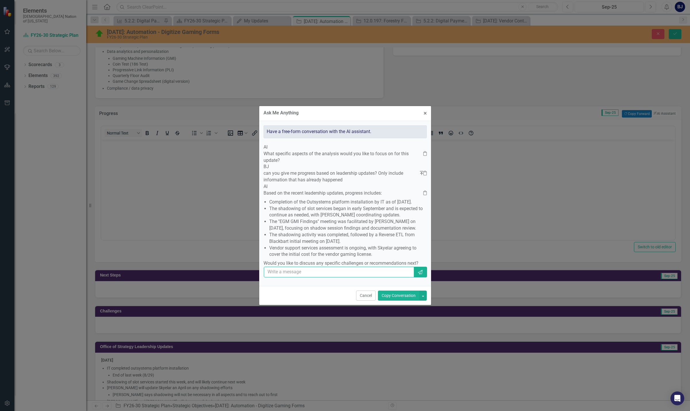
click at [310, 277] on input "text" at bounding box center [339, 272] width 151 height 11
type input "Remove "the" from update"
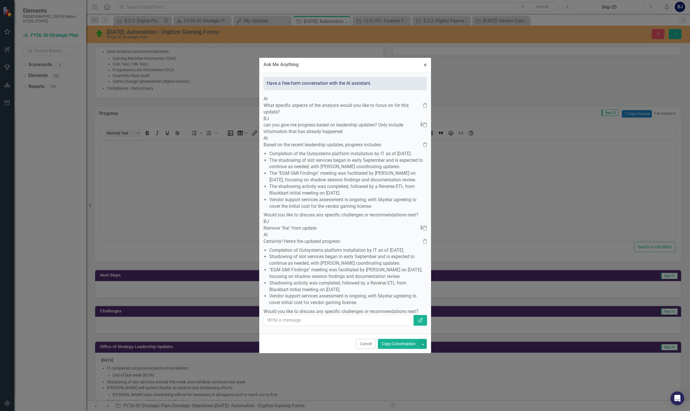
scroll to position [32, 0]
click at [306, 306] on p "Vendor support services assessment is ongoing, with Skyelar agreeing to cover i…" at bounding box center [346, 299] width 154 height 13
drag, startPoint x: 301, startPoint y: 321, endPoint x: 285, endPoint y: 287, distance: 38.4
click at [285, 287] on ul "Completion of Outsystems platform installation by IT as of August 29. Shadowing…" at bounding box center [344, 276] width 157 height 59
click at [337, 315] on p "Would you like to discuss any specific challenges or recommendations next?" at bounding box center [344, 311] width 160 height 8
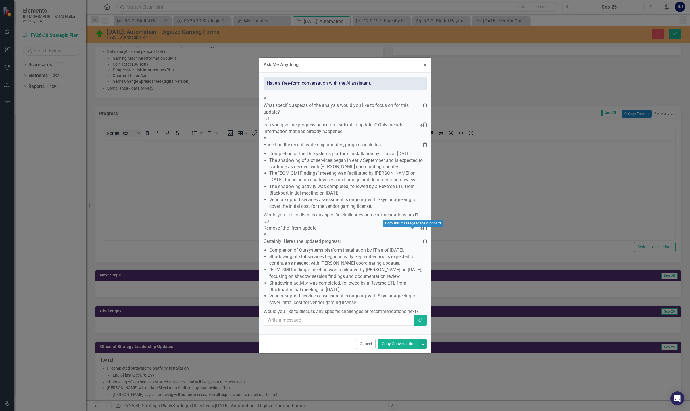
click at [423, 239] on icon at bounding box center [424, 241] width 3 height 5
drag, startPoint x: 360, startPoint y: 372, endPoint x: 343, endPoint y: 351, distance: 26.0
click at [359, 349] on button "Cancel" at bounding box center [366, 344] width 20 height 10
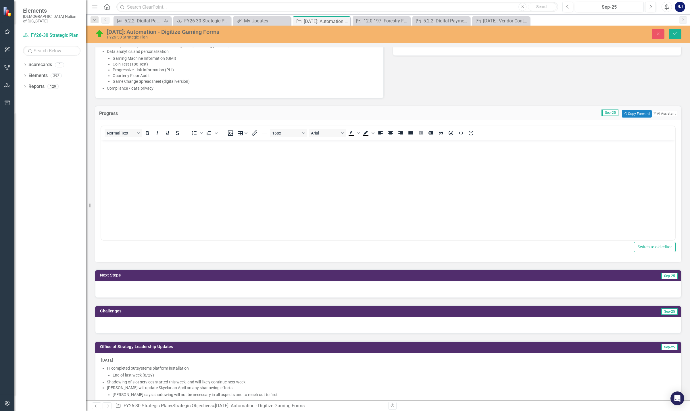
click at [140, 162] on body "Rich Text Area. Press ALT-0 for help." at bounding box center [388, 183] width 574 height 86
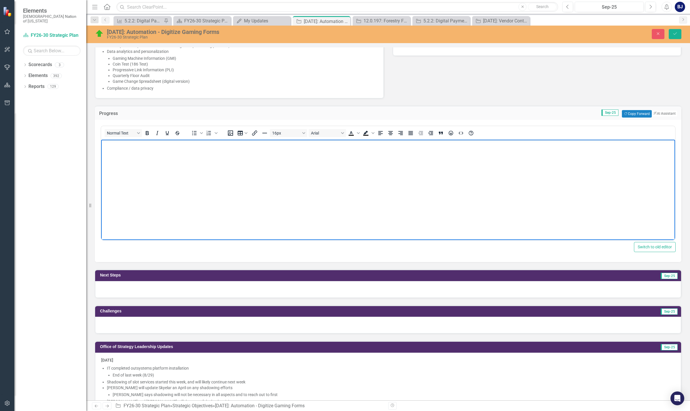
paste body "Rich Text Area. Press ALT-0 for help."
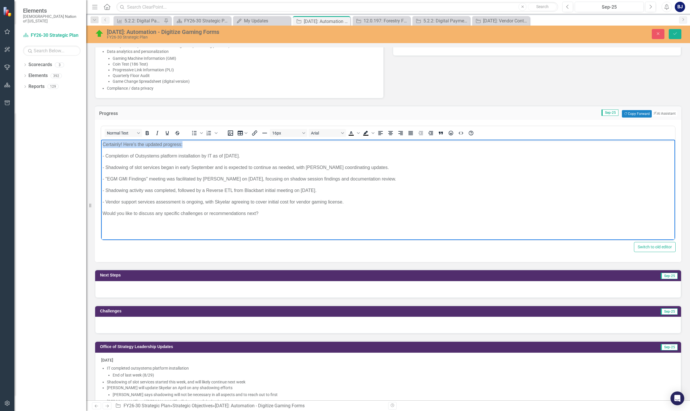
drag, startPoint x: 158, startPoint y: 142, endPoint x: 87, endPoint y: 145, distance: 70.8
click at [101, 145] on html "Certainly! Here's the updated progress: - Completion of Outsystems platform ins…" at bounding box center [388, 183] width 574 height 86
drag, startPoint x: 106, startPoint y: 156, endPoint x: 99, endPoint y: 156, distance: 6.3
click at [101, 156] on html "- Completion of Outsystems platform installation by IT as of August 29. - Shado…" at bounding box center [388, 183] width 574 height 86
drag, startPoint x: 104, startPoint y: 167, endPoint x: 101, endPoint y: 167, distance: 3.7
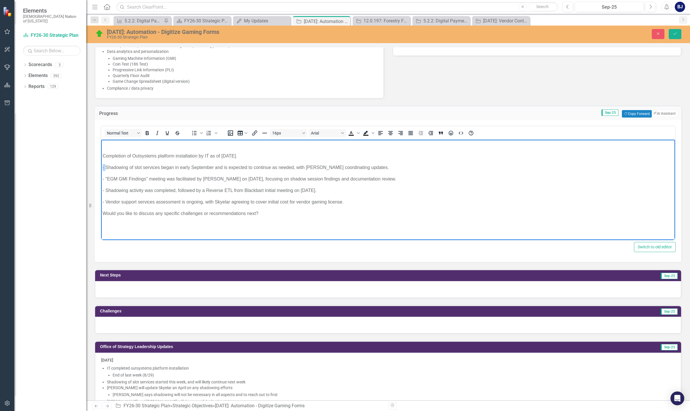
click at [101, 167] on html "Completion of Outsystems platform installation by IT as of August 29. - Shadowi…" at bounding box center [388, 183] width 574 height 86
drag, startPoint x: 107, startPoint y: 177, endPoint x: 102, endPoint y: 178, distance: 4.6
click at [102, 178] on body "Completion of Outsystems platform installation by IT as of August 29. Shadowing…" at bounding box center [388, 183] width 574 height 86
drag, startPoint x: 106, startPoint y: 190, endPoint x: 102, endPoint y: 190, distance: 4.6
click at [102, 190] on body "Completion of Outsystems platform installation by IT as of August 29. Shadowing…" at bounding box center [388, 183] width 574 height 86
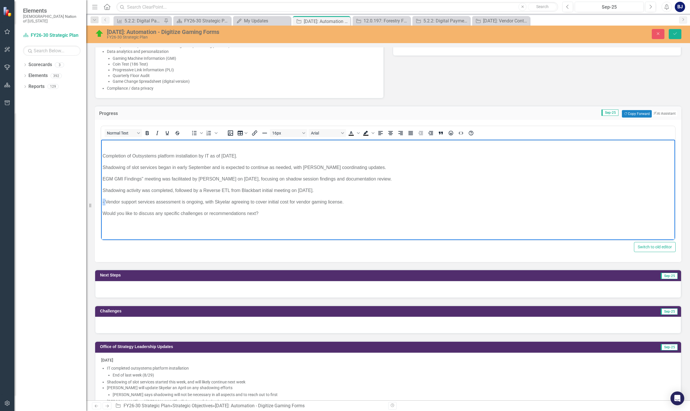
drag, startPoint x: 105, startPoint y: 201, endPoint x: 101, endPoint y: 201, distance: 4.6
click at [101, 201] on html "Completion of Outsystems platform installation by IT as of August 29. Shadowing…" at bounding box center [388, 183] width 574 height 86
drag, startPoint x: 270, startPoint y: 212, endPoint x: 72, endPoint y: 211, distance: 198.9
click at [101, 211] on html "Completion of Outsystems platform installation by IT as of August 29. Shadowing…" at bounding box center [388, 183] width 574 height 86
click at [247, 191] on p "Shadowing activity was completed, followed by a Reverse ETL from Blackbart init…" at bounding box center [388, 190] width 571 height 7
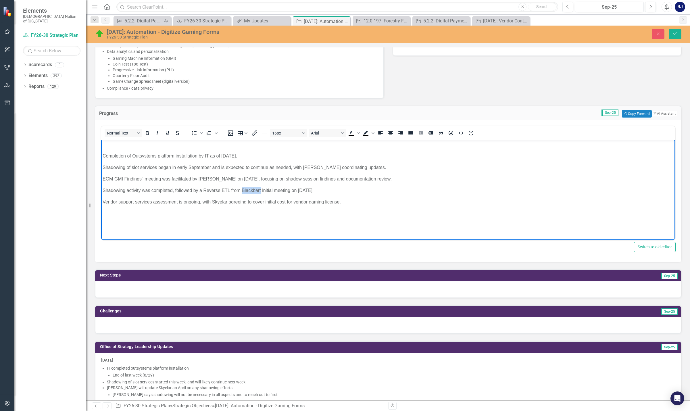
drag, startPoint x: 247, startPoint y: 191, endPoint x: 244, endPoint y: 191, distance: 2.9
click at [244, 191] on p "Shadowing activity was completed, followed by a Reverse ETL from Blackbart init…" at bounding box center [388, 190] width 571 height 7
click at [242, 189] on p "Shadowing activity was completed, followed by a Reverse ETL from Blackbart init…" at bounding box center [388, 190] width 571 height 7
drag, startPoint x: 230, startPoint y: 189, endPoint x: 222, endPoint y: 189, distance: 8.3
click at [222, 189] on p "Shadowing activity was completed, followed by a Reverse ETL from Blackbart init…" at bounding box center [388, 190] width 571 height 7
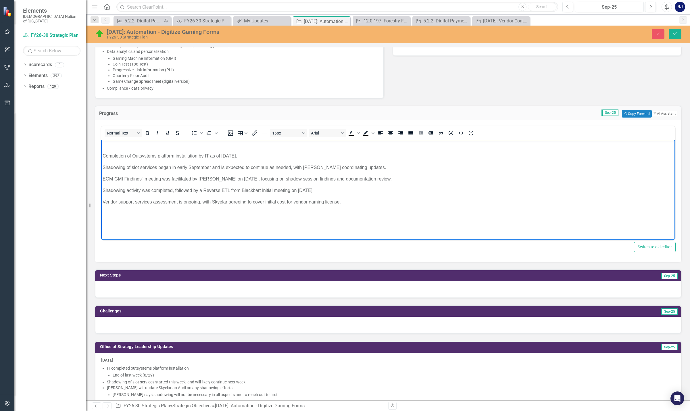
click at [132, 154] on p "Completion of Outsystems platform installation by IT as of August 29." at bounding box center [388, 156] width 571 height 7
click at [173, 154] on p "Completion of vendor (Outsystems platform installation by IT as of August 29." at bounding box center [388, 156] width 571 height 7
click at [263, 155] on p "Completion of vendor (Outsystems) platform installation by IT as of August 29." at bounding box center [388, 156] width 571 height 7
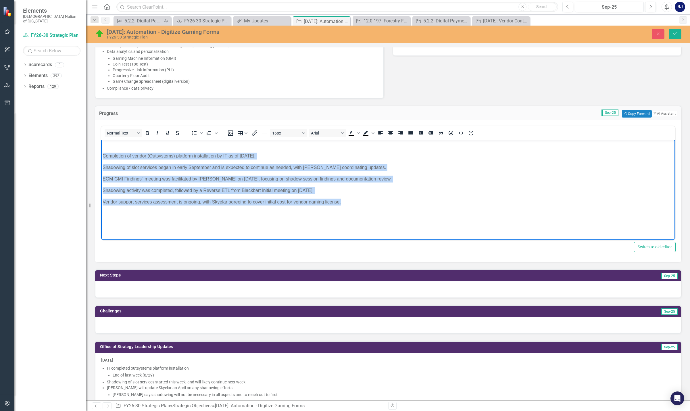
drag, startPoint x: 345, startPoint y: 203, endPoint x: 199, endPoint y: 294, distance: 172.0
click at [101, 153] on html "Completion of vendor (Outsystems) platform installation by IT as of August 29, …" at bounding box center [388, 183] width 574 height 86
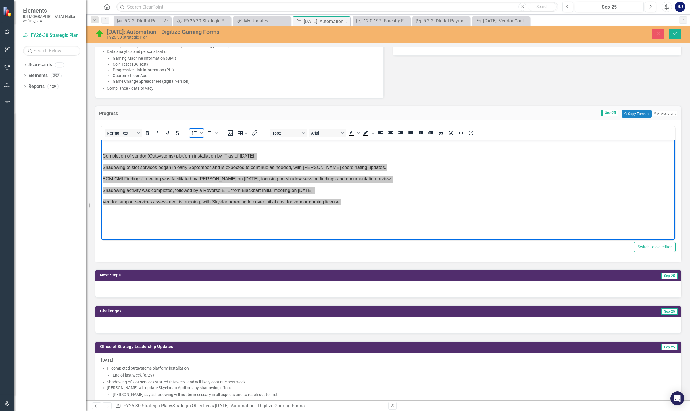
click at [194, 133] on icon "Bullet list" at bounding box center [194, 133] width 5 height 4
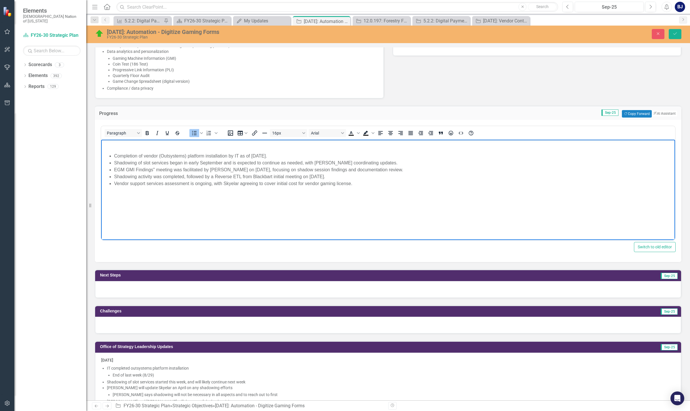
click at [126, 146] on p "Rich Text Area. Press ALT-0 for help." at bounding box center [388, 144] width 571 height 7
click at [119, 148] on body "Completion of vendor (Outsystems) platform installation by IT as of August 29, …" at bounding box center [388, 183] width 574 height 86
click at [105, 151] on body "Completion of vendor (Outsystems) platform installation by IT as of August 29, …" at bounding box center [388, 183] width 574 height 86
drag, startPoint x: 109, startPoint y: 149, endPoint x: 107, endPoint y: 142, distance: 7.5
click at [107, 142] on body "Completion of vendor (Outsystems) platform installation by IT as of August 29, …" at bounding box center [388, 183] width 574 height 86
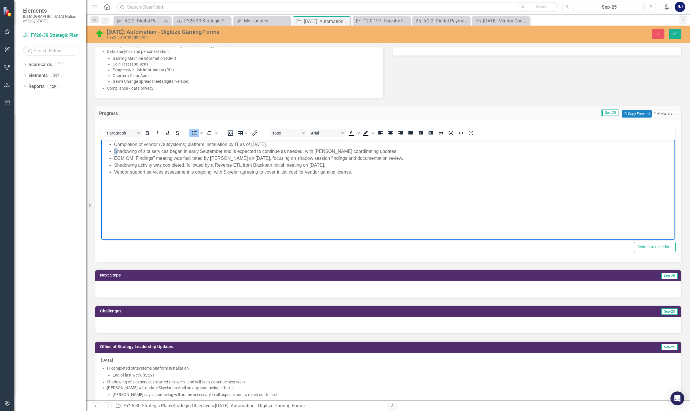
click at [115, 150] on li "Shadowing of slot services began in early September and is expected to continue…" at bounding box center [394, 151] width 560 height 7
click at [332, 150] on li "IT began shadowing of slot services began in early September and is expected to…" at bounding box center [394, 151] width 560 height 7
click at [333, 149] on li "IT began shadowing of slot services began in early September and is expected to…" at bounding box center [394, 151] width 560 height 7
click at [235, 144] on li "Completion of vendor (Outsystems) platform installation by IT as of August 29, …" at bounding box center [394, 144] width 560 height 7
click at [334, 151] on li "IT began shadowing of slot services began in early September and is expected to…" at bounding box center [394, 151] width 560 height 7
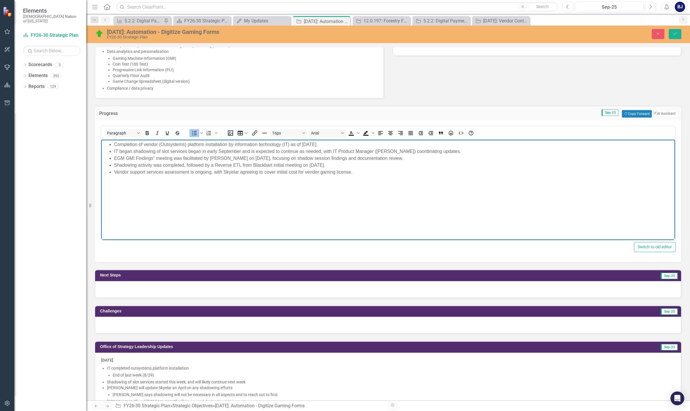
click at [117, 158] on li "EGM GMI Findings" meeting was facilitated by Tiffany on September 16, focusing …" at bounding box center [394, 158] width 560 height 7
drag, startPoint x: 209, startPoint y: 157, endPoint x: 213, endPoint y: 157, distance: 3.5
click at [209, 157] on li "EGM GMI Findings" meeting was facilitated by Tiffany on September 16, focusing …" at bounding box center [394, 158] width 560 height 7
click at [283, 156] on li "EGM GMI Findings" meeting was facilitated by IT Business System Analyst (Tiffan…" at bounding box center [394, 158] width 560 height 7
click at [340, 157] on li "EGM GMI Findings" meeting was facilitated by IT Business System Analyst (Tiffan…" at bounding box center [394, 158] width 560 height 7
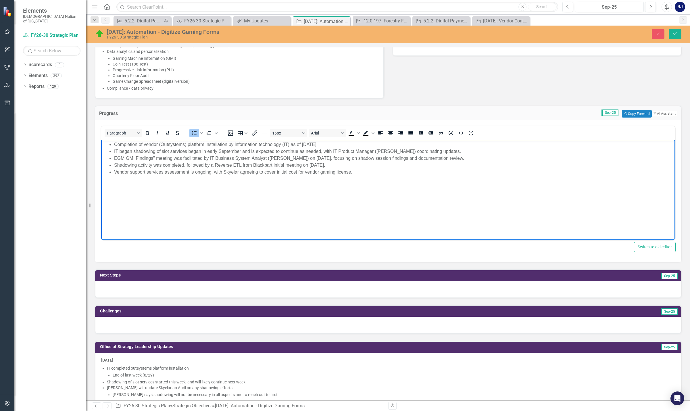
click at [341, 159] on li "EGM GMI Findings" meeting was facilitated by IT Business System Analyst (Tiffan…" at bounding box center [394, 158] width 560 height 7
drag, startPoint x: 161, startPoint y: 158, endPoint x: 113, endPoint y: 160, distance: 48.0
click at [113, 160] on ul "Completion of vendor (Outsystems) platform installation by information technolo…" at bounding box center [388, 158] width 571 height 34
click at [358, 172] on li "Vendor support services assessment is ongoing, with Skyelar agreeing to cover i…" at bounding box center [394, 172] width 560 height 7
click at [264, 166] on li "Shadowing activity was completed, followed by a Reverse ETL from Blackbart init…" at bounding box center [394, 165] width 560 height 7
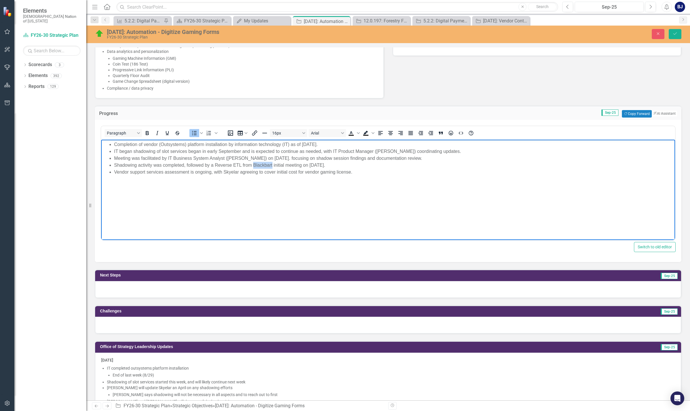
click at [253, 164] on li "Shadowing activity was completed, followed by a Reverse ETL from Blackbart init…" at bounding box center [394, 165] width 560 height 7
click at [356, 165] on li "Shadowing activity was completed, followed by a Reverse ETL from vendor (Blackb…" at bounding box center [394, 165] width 560 height 7
click at [360, 175] on li "Vendor support services assessment is ongoing, with Skyelar agreeing to cover i…" at bounding box center [394, 172] width 560 height 7
click at [224, 170] on li "Vendor support services assessment is ongoing, with Skyelar agreeing to cover i…" at bounding box center [394, 172] width 560 height 7
click at [268, 172] on li "Vendor support services assessment is ongoing, with Senior Director of SlotSkye…" at bounding box center [394, 172] width 560 height 7
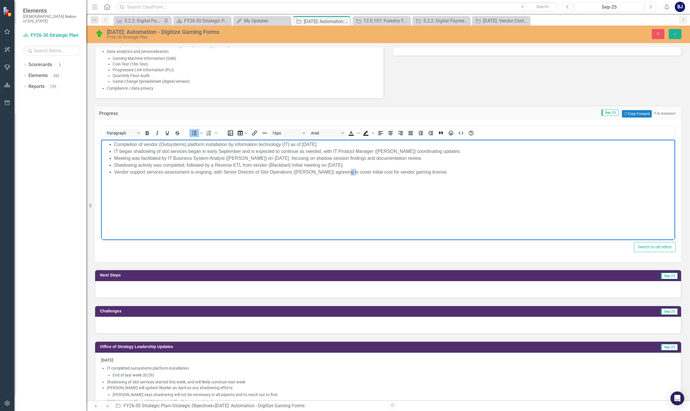
drag, startPoint x: 347, startPoint y: 171, endPoint x: 342, endPoint y: 172, distance: 5.6
click at [342, 172] on li "Vendor support services assessment is ongoing, with Senior Director of Slot Ope…" at bounding box center [394, 172] width 560 height 7
click at [447, 172] on li "Vendor support services assessment is ongoing, with Senior Director of Slot Ope…" at bounding box center [394, 172] width 560 height 7
drag, startPoint x: 215, startPoint y: 165, endPoint x: 242, endPoint y: 165, distance: 27.3
click at [242, 165] on li "Shadowing activity was completed, followed by a Reverse ETL from vendor (Blackb…" at bounding box center [394, 165] width 560 height 7
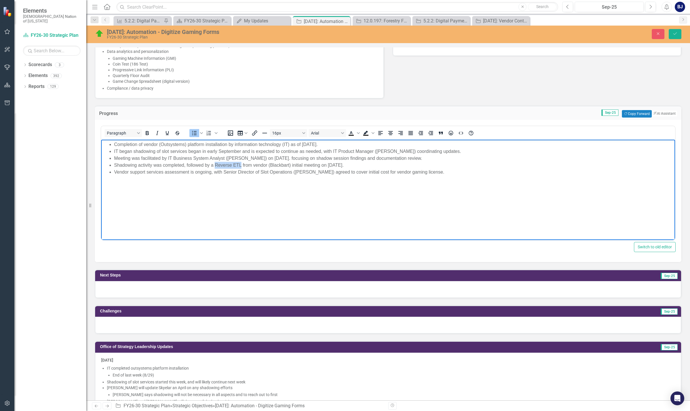
copy li "Reverse ETL"
click at [233, 164] on li "Shadowing activity was completed, followed by a Reverse ETL from vendor (Blackb…" at bounding box center [394, 165] width 560 height 7
drag, startPoint x: 114, startPoint y: 163, endPoint x: 427, endPoint y: 163, distance: 313.0
click at [427, 163] on ul "Completion of vendor (Outsystems) platform installation by information technolo…" at bounding box center [388, 158] width 571 height 34
copy li "Shadowing activity was completed, followed by a Reverse Extract, Transform, Loa…"
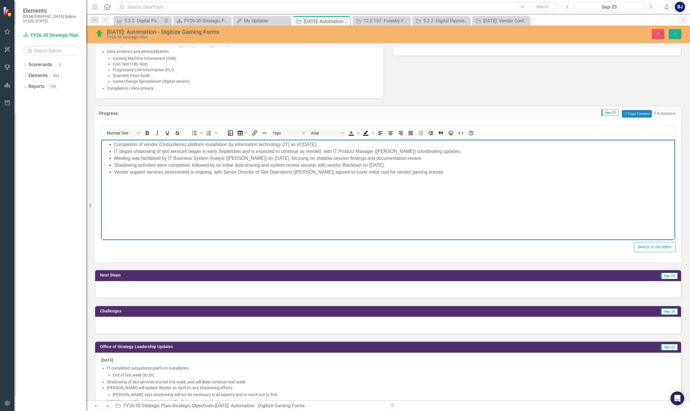
click at [148, 183] on p "Rich Text Area. Press ALT-0 for help." at bounding box center [388, 183] width 571 height 7
click at [342, 164] on li "Shadowing activities were completed, followed by an initial data-sharing and sy…" at bounding box center [394, 165] width 560 height 7
click at [362, 165] on li "Shadowing activities were completed, followed by an initial data-sharing and sy…" at bounding box center [394, 165] width 560 height 7
click at [444, 168] on li "Shadowing activities were completed, followed by an initial data-sharing and sy…" at bounding box center [394, 165] width 560 height 7
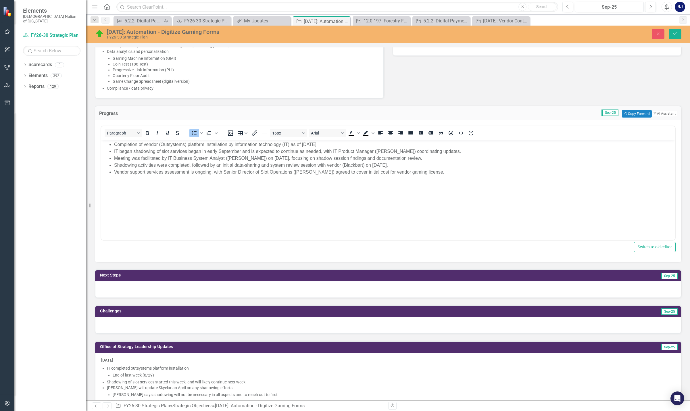
click at [214, 286] on div at bounding box center [388, 289] width 586 height 17
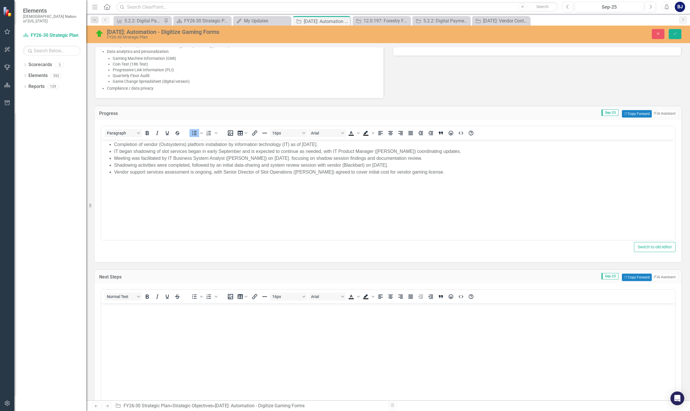
scroll to position [0, 0]
click at [658, 275] on button "ClearPoint AI AI Assistant" at bounding box center [664, 277] width 26 height 6
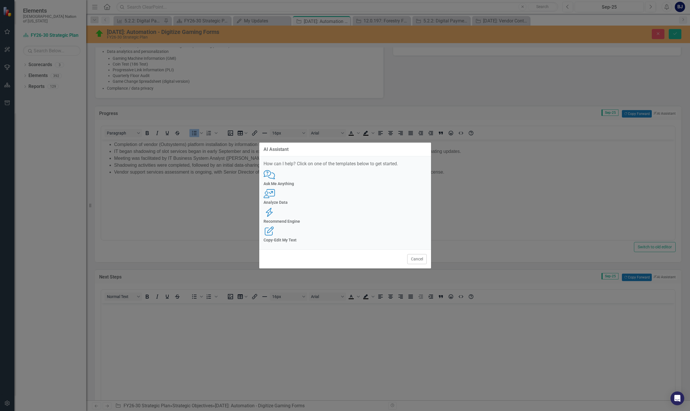
click at [276, 186] on div "Comments with Question Mark Ask Me Anything" at bounding box center [345, 178] width 163 height 16
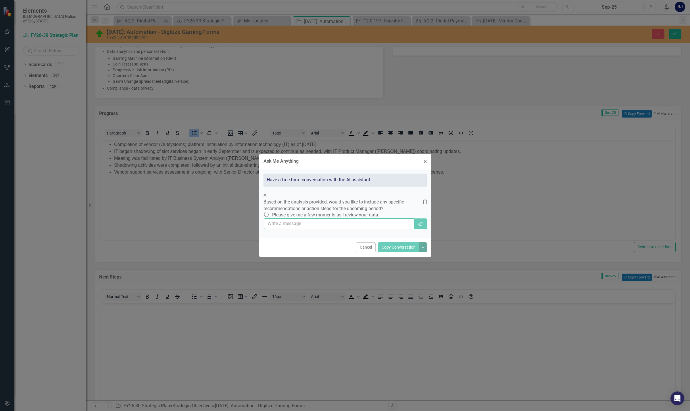
click at [285, 229] on input "text" at bounding box center [339, 223] width 151 height 11
type input "can you provide me with next steps based on leadership updates for things that …"
drag, startPoint x: 407, startPoint y: 234, endPoint x: 206, endPoint y: 234, distance: 200.6
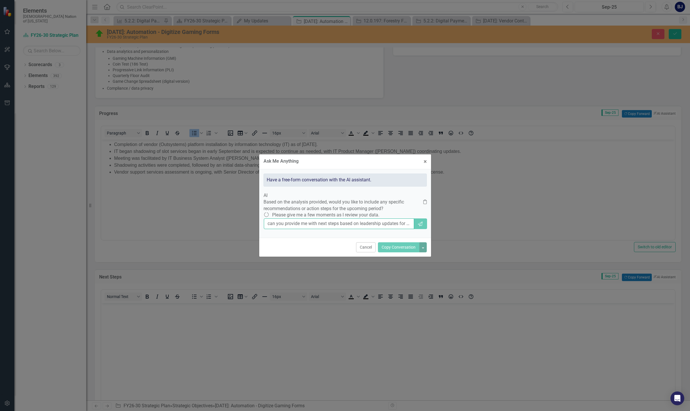
click at [206, 234] on div "Ask Me Anything × Close Have a free-form conversation with the AI assistant. AI…" at bounding box center [345, 205] width 690 height 411
click at [422, 154] on button "× Close" at bounding box center [425, 161] width 12 height 15
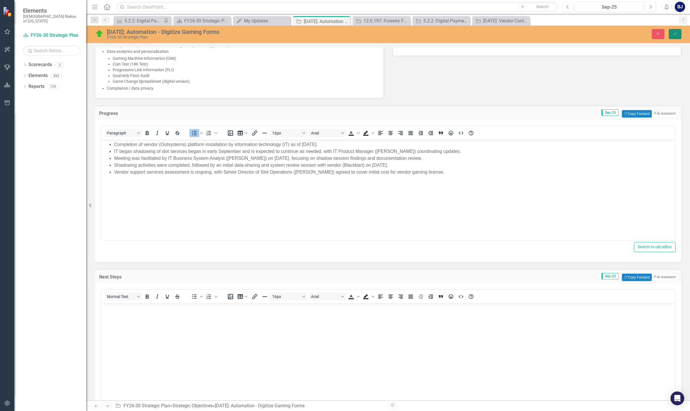
click at [672, 30] on button "Save" at bounding box center [675, 34] width 13 height 10
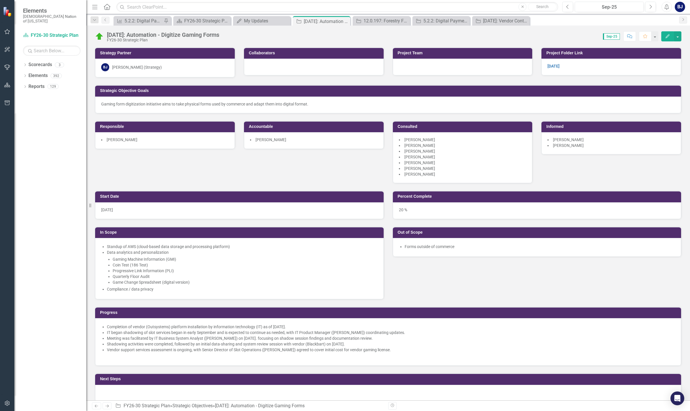
drag, startPoint x: 662, startPoint y: 41, endPoint x: 571, endPoint y: 136, distance: 131.3
click at [609, 103] on div "Gaming form digitization initiative aims to take physical forms used by commerc…" at bounding box center [388, 105] width 586 height 17
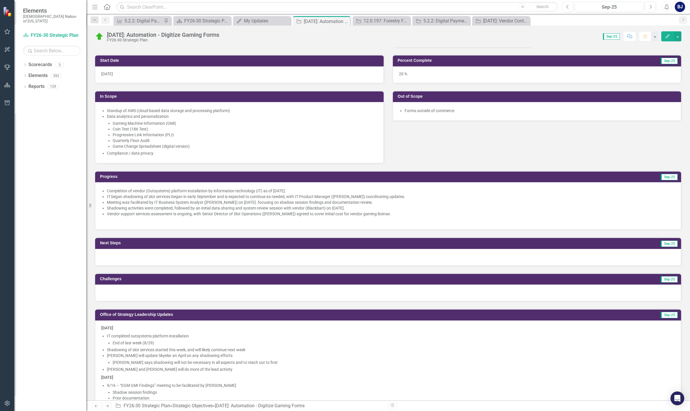
scroll to position [144, 0]
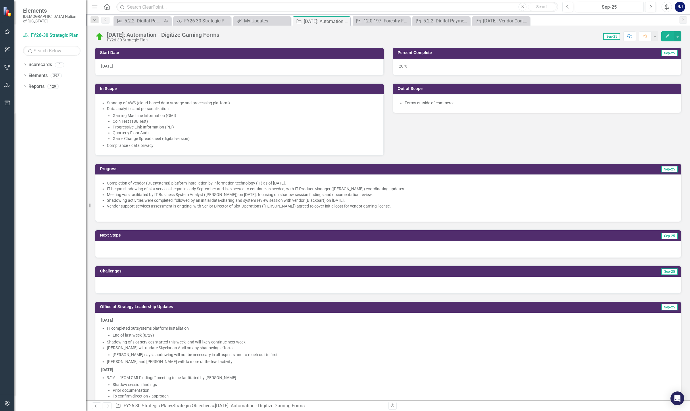
click at [629, 246] on div at bounding box center [388, 249] width 586 height 17
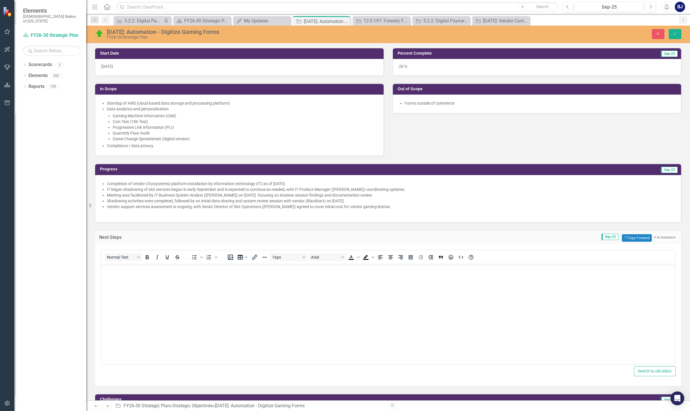
scroll to position [0, 0]
click at [663, 240] on button "ClearPoint AI AI Assistant" at bounding box center [664, 237] width 26 height 6
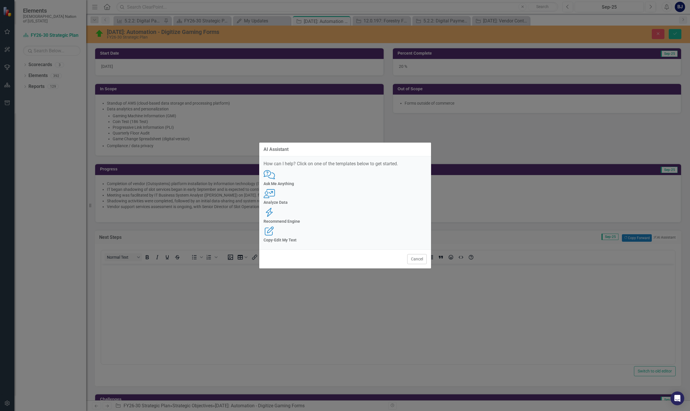
click at [263, 206] on div "How can I help? Click on one of the templates below to get started. Comments wi…" at bounding box center [345, 202] width 172 height 93
click at [278, 186] on h4 "Ask Me Anything" at bounding box center [345, 184] width 163 height 4
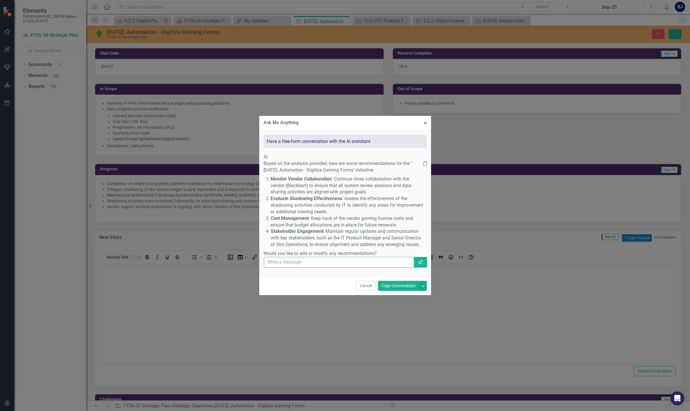
click at [296, 268] on input "text" at bounding box center [339, 262] width 151 height 11
paste input "can you provide me with next steps based on leadership updates for things that …"
type input "can you provide me with next steps based on leadership updates for things that …"
click at [419, 264] on icon "button" at bounding box center [420, 262] width 5 height 5
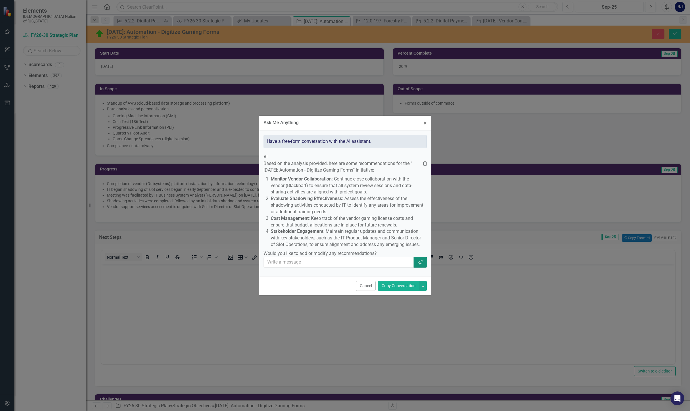
scroll to position [0, 0]
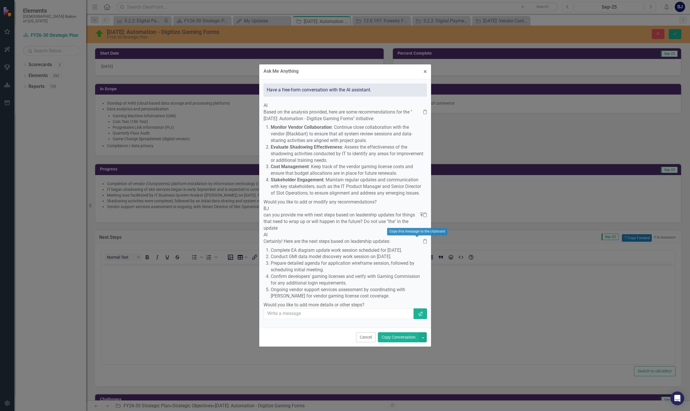
click at [419, 240] on div "Certainly! Here are the next steps based on leadership updates: Complete EA dia…" at bounding box center [345, 273] width 163 height 70
click at [423, 240] on icon "Clipboard" at bounding box center [424, 241] width 3 height 5
drag, startPoint x: 365, startPoint y: 363, endPoint x: 48, endPoint y: 30, distance: 460.0
click at [365, 342] on button "Cancel" at bounding box center [366, 337] width 20 height 10
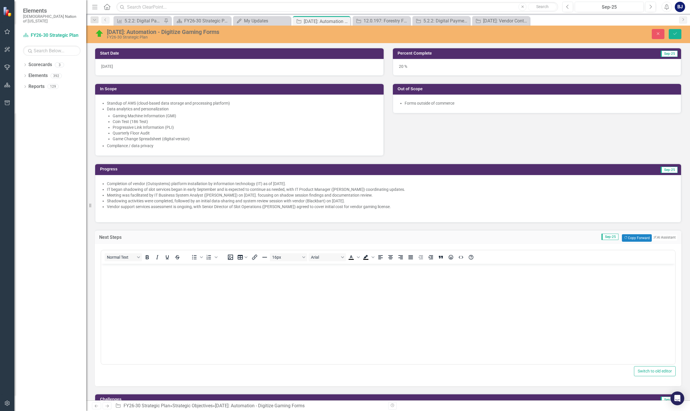
click at [117, 273] on body "Rich Text Area. Press ALT-0 for help." at bounding box center [388, 307] width 574 height 86
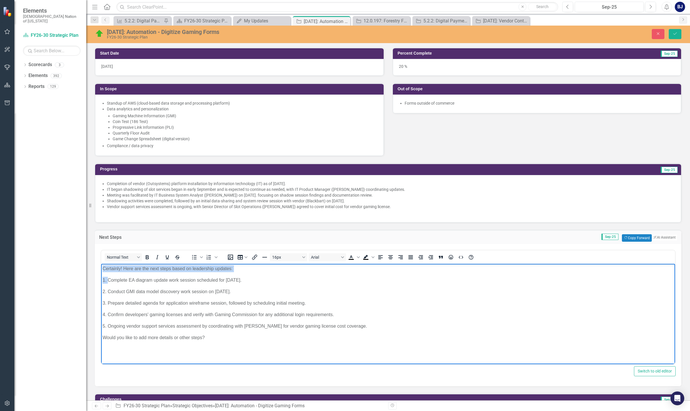
drag, startPoint x: 107, startPoint y: 281, endPoint x: 197, endPoint y: 533, distance: 267.3
click at [101, 269] on html "Certainly! Here are the next steps based on leadership updates: 1. Complete EA …" at bounding box center [388, 307] width 574 height 86
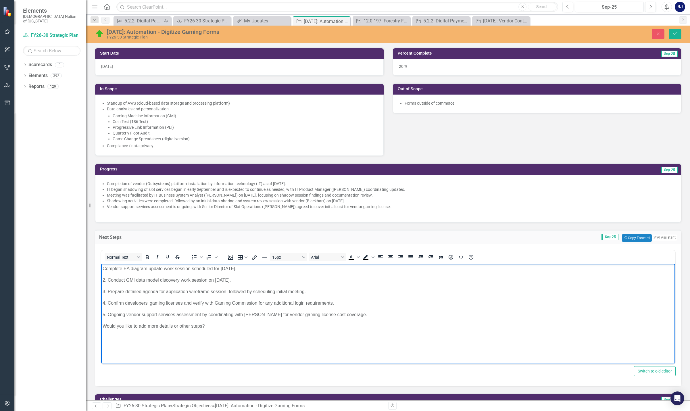
drag, startPoint x: 208, startPoint y: 325, endPoint x: 367, endPoint y: 315, distance: 159.3
click at [367, 315] on body "Complete EA diagram update work session scheduled for September 29. 2. Conduct …" at bounding box center [388, 307] width 574 height 86
drag, startPoint x: 107, startPoint y: 314, endPoint x: 202, endPoint y: 578, distance: 280.5
click at [101, 314] on html "Complete EA diagram update work session scheduled for September 29. 2. Conduct …" at bounding box center [388, 307] width 574 height 86
drag, startPoint x: 108, startPoint y: 301, endPoint x: 102, endPoint y: 301, distance: 5.7
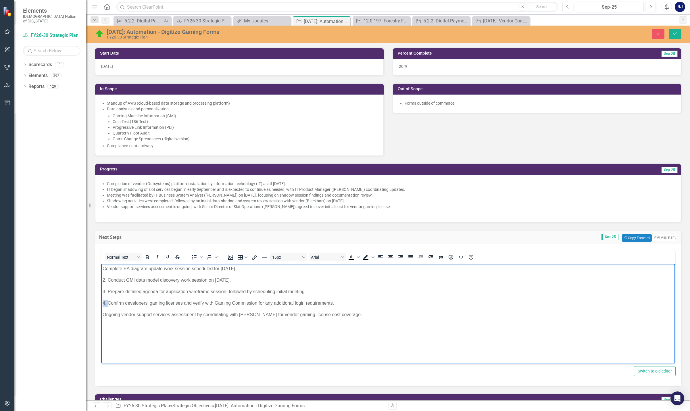
click at [102, 301] on body "Complete EA diagram update work session scheduled for September 29. 2. Conduct …" at bounding box center [388, 307] width 574 height 86
drag, startPoint x: 108, startPoint y: 290, endPoint x: 100, endPoint y: 291, distance: 8.2
click at [101, 291] on html "Complete EA diagram update work session scheduled for September 29. 2. Conduct …" at bounding box center [388, 307] width 574 height 86
drag, startPoint x: 109, startPoint y: 280, endPoint x: 102, endPoint y: 280, distance: 6.9
click at [102, 280] on body "Complete EA diagram update work session scheduled for September 29. 2. Conduct …" at bounding box center [388, 307] width 574 height 86
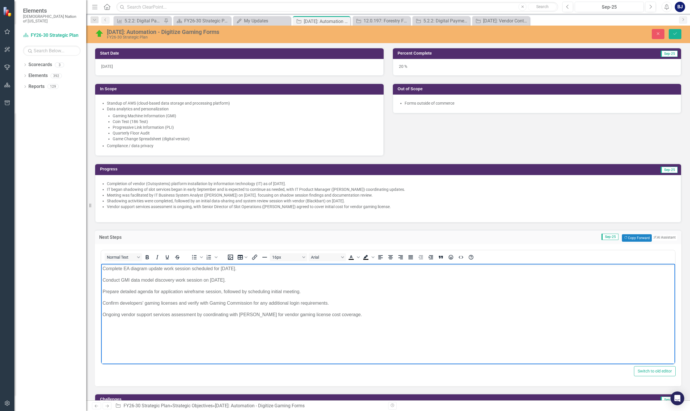
drag, startPoint x: 203, startPoint y: 280, endPoint x: 239, endPoint y: 281, distance: 35.4
click at [239, 281] on p "Conduct GMI data model discovery work session on September 25." at bounding box center [388, 279] width 571 height 7
click at [211, 304] on p "Confirm developers' gaming licenses and verify with Gaming Commission for any a…" at bounding box center [388, 302] width 571 height 7
click at [221, 301] on p "Confirm developers' gaming licenses and verify with Chocaw Nation Gaming Commis…" at bounding box center [388, 302] width 571 height 7
click at [365, 313] on p "Ongoing vendor support services assessment by coordinating with Skyelar Perkins…" at bounding box center [388, 314] width 571 height 7
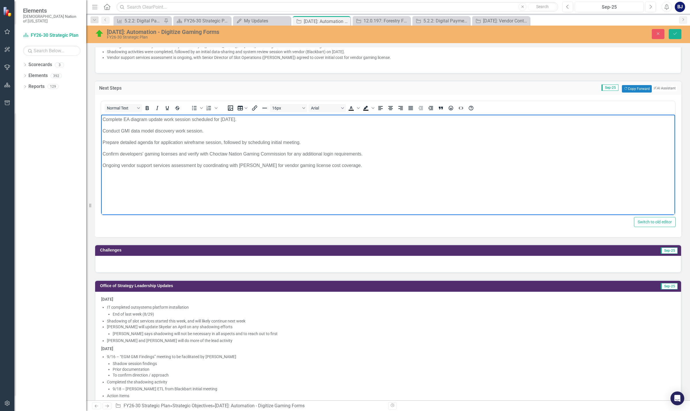
scroll to position [287, 0]
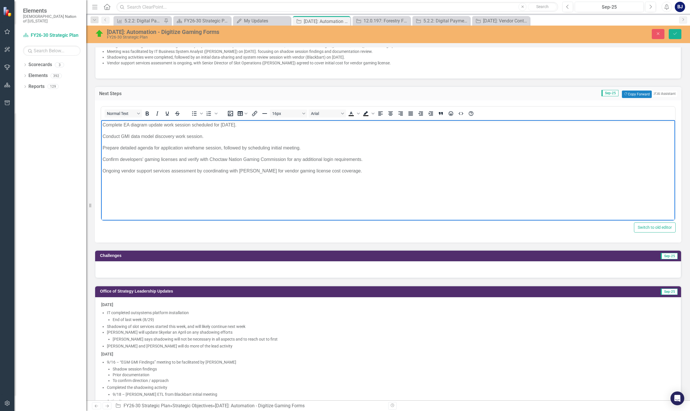
drag, startPoint x: 361, startPoint y: 171, endPoint x: 97, endPoint y: 121, distance: 268.6
click at [101, 121] on html "Complete EA diagram update work session scheduled for September 29. Conduct GMI…" at bounding box center [388, 163] width 574 height 86
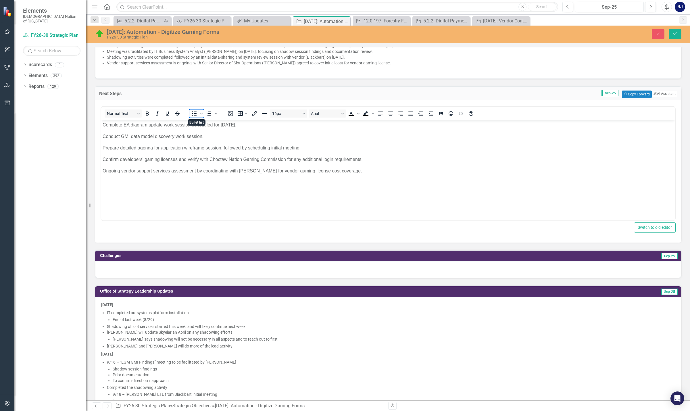
click at [192, 114] on icon "Bullet list" at bounding box center [194, 113] width 7 height 7
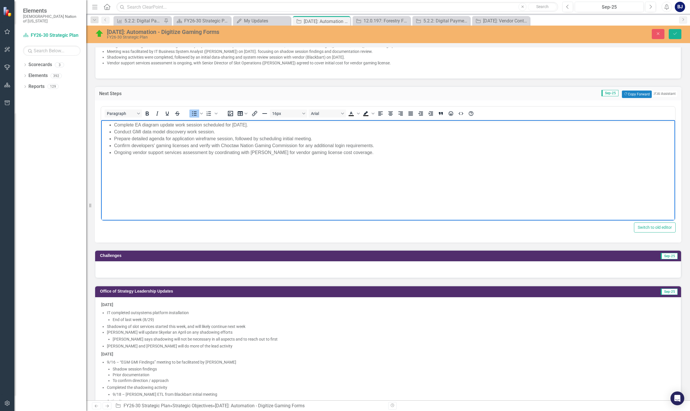
click at [258, 169] on body "Complete EA diagram update work session scheduled for September 29. Conduct GMI…" at bounding box center [388, 163] width 574 height 86
drag, startPoint x: 203, startPoint y: 124, endPoint x: 262, endPoint y: 126, distance: 58.1
click at [262, 126] on li "Complete EA diagram update work session scheduled for September 29." at bounding box center [394, 124] width 560 height 7
click at [235, 132] on li "Conduct GMI data model discovery work session." at bounding box center [394, 131] width 560 height 7
click at [374, 152] on li "Ongoing vendor support services assessment by coordinating with Skyelar Perkins…" at bounding box center [394, 152] width 560 height 7
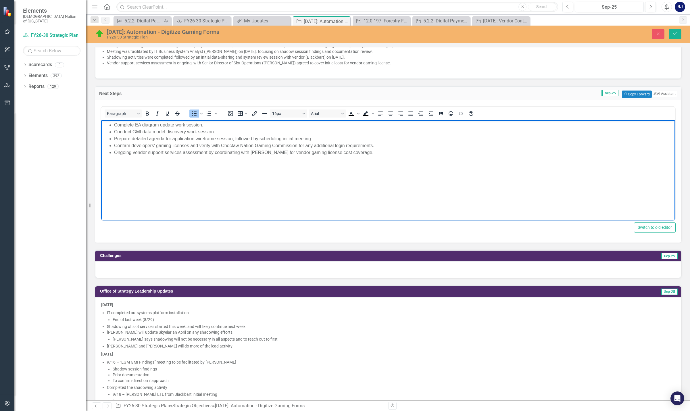
click at [114, 124] on ul "Complete EA diagram update work session. Conduct GMI data model discovery work …" at bounding box center [388, 138] width 571 height 34
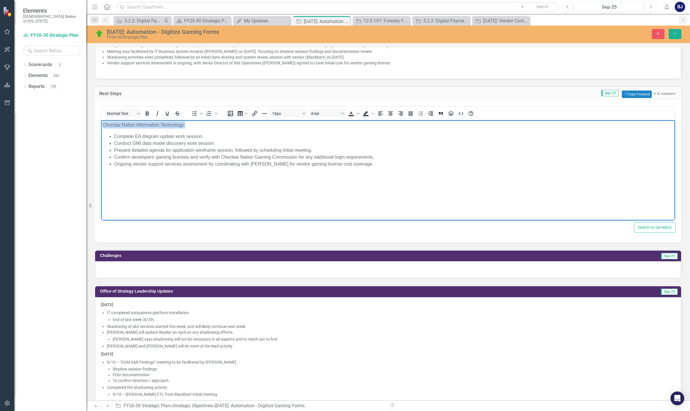
drag, startPoint x: 187, startPoint y: 124, endPoint x: 104, endPoint y: 127, distance: 83.7
click at [104, 127] on p "Choctaw Nation Information Technology:" at bounding box center [388, 124] width 571 height 7
click at [144, 112] on icon "Bold" at bounding box center [147, 113] width 7 height 7
click at [216, 127] on p "Choctaw Nation Information Technology:" at bounding box center [388, 124] width 571 height 7
click at [299, 157] on li "Confirm developers' gaming licenses and verify with Choctaw Nation Gaming Commi…" at bounding box center [394, 156] width 560 height 7
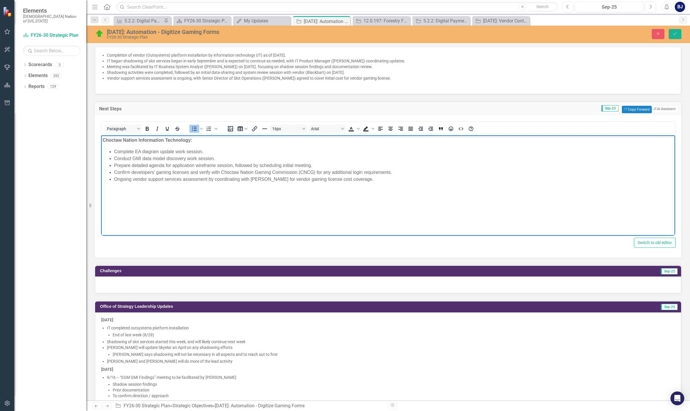
scroll to position [259, 0]
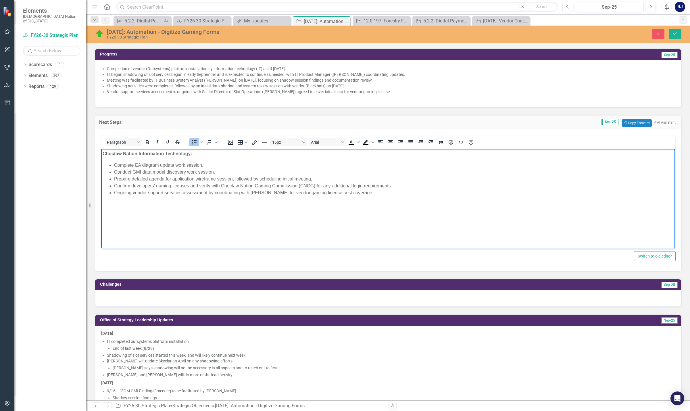
drag, startPoint x: 380, startPoint y: 197, endPoint x: 399, endPoint y: 187, distance: 21.9
click at [399, 187] on body "Choctaw Nation Information Technology: Complete EA diagram update work session.…" at bounding box center [388, 192] width 574 height 86
click at [172, 180] on li "Prepare detailed agenda for application wireframe session, followed by scheduli…" at bounding box center [394, 178] width 560 height 7
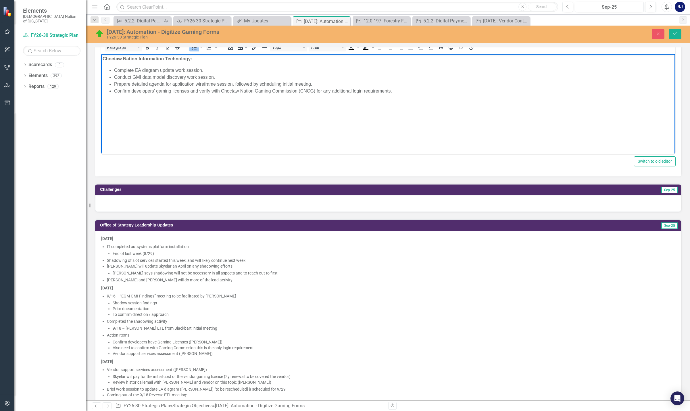
scroll to position [345, 0]
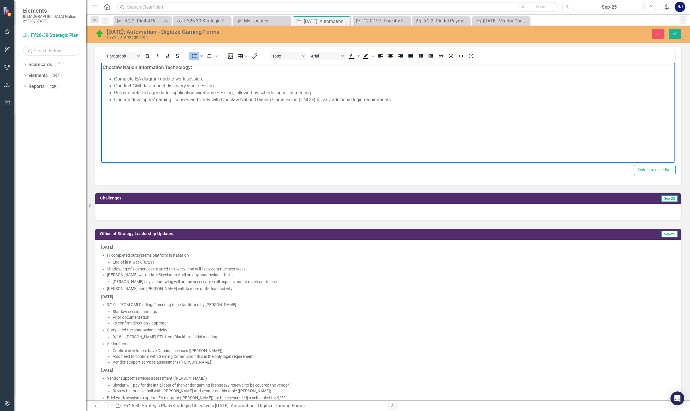
click at [311, 92] on li "Prepare detailed agenda for application wireframe session, followed by scheduli…" at bounding box center [394, 92] width 560 height 7
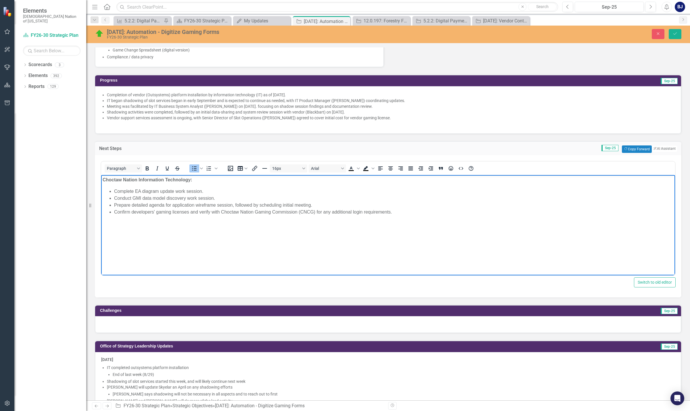
scroll to position [230, 0]
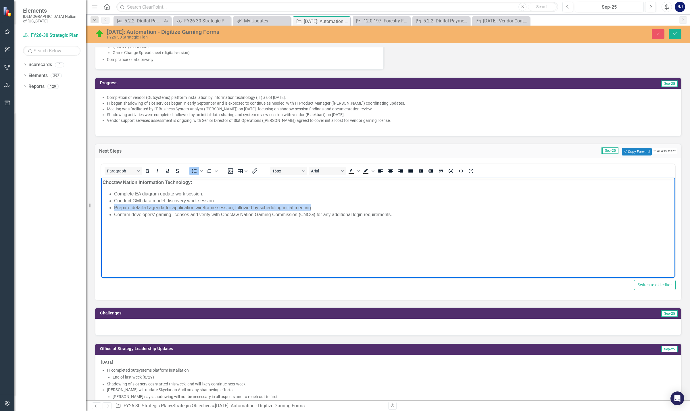
drag, startPoint x: 311, startPoint y: 207, endPoint x: 115, endPoint y: 209, distance: 196.0
click at [115, 209] on li "Prepare detailed agenda for application wireframe session, followed by scheduli…" at bounding box center [394, 207] width 560 height 7
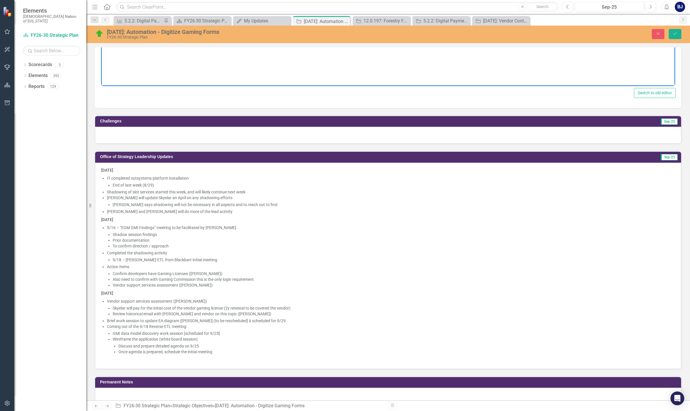
scroll to position [431, 0]
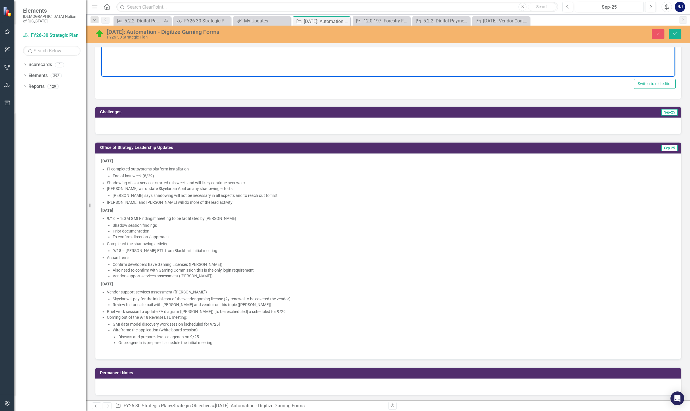
click at [226, 324] on li "GMI data model discovery work session [scheduled for 9/25]" at bounding box center [394, 324] width 562 height 6
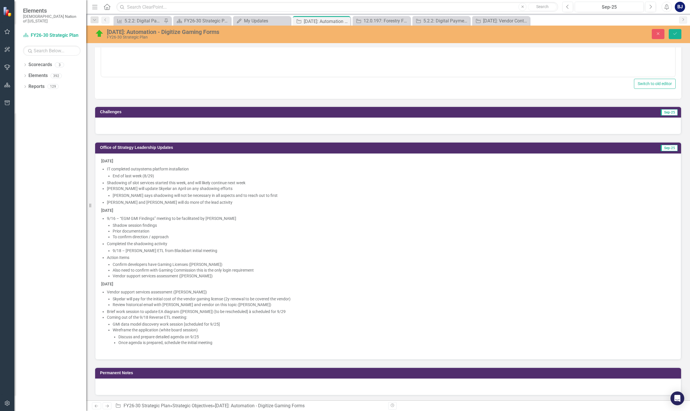
click at [223, 324] on li "GMI data model discovery work session [scheduled for 9/25]" at bounding box center [394, 324] width 562 height 6
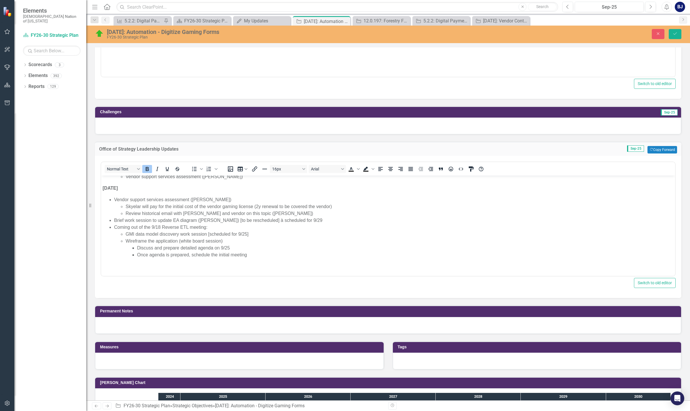
scroll to position [460, 0]
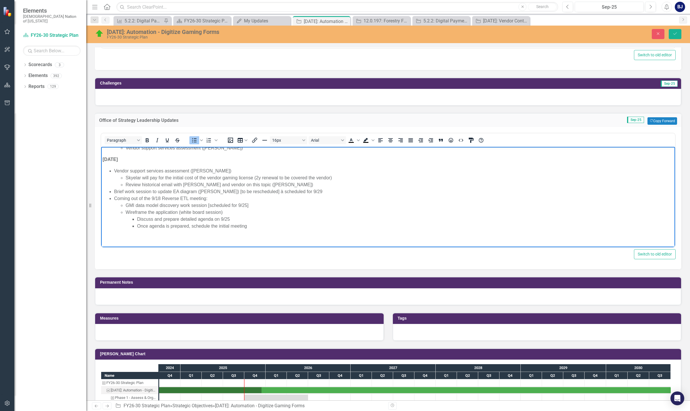
click at [250, 203] on li "GMI data model discovery work session [scheduled for 9/25]" at bounding box center [400, 205] width 548 height 7
click at [209, 205] on li "GMI data model discovery work session [scheduled for 9/25)" at bounding box center [400, 205] width 548 height 7
click at [673, 36] on button "Save" at bounding box center [675, 34] width 13 height 10
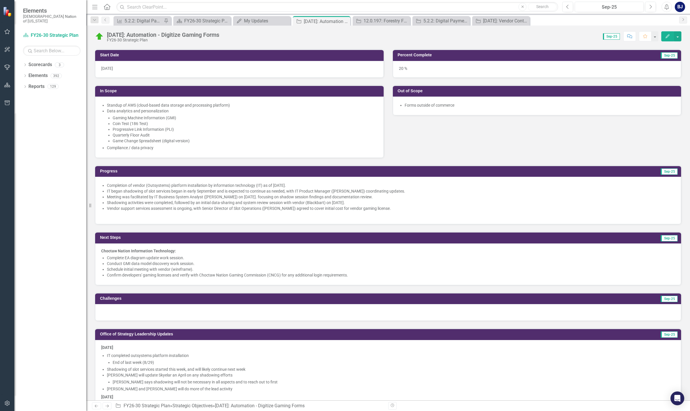
scroll to position [144, 0]
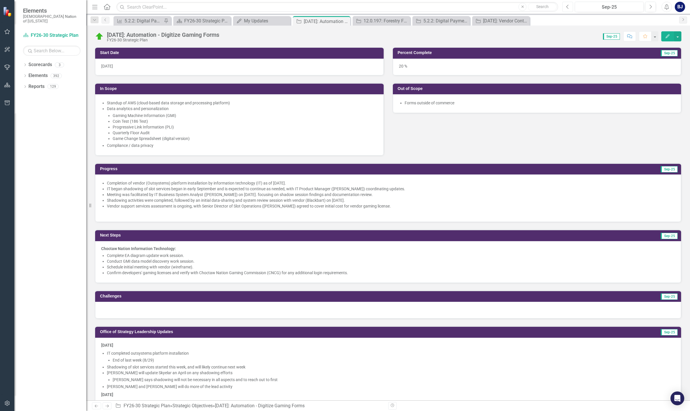
click at [569, 5] on icon "Previous" at bounding box center [567, 6] width 3 height 5
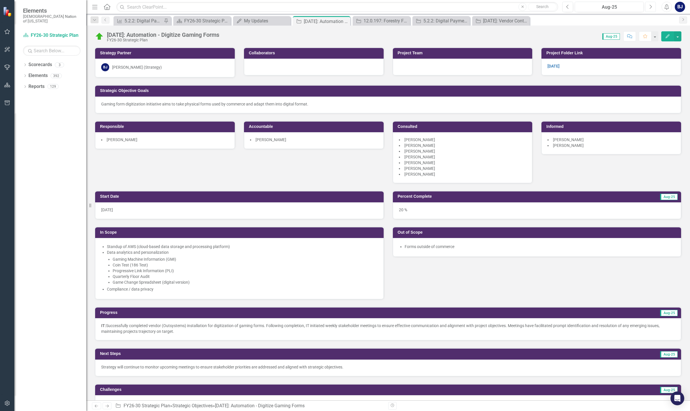
click at [651, 7] on icon "Next" at bounding box center [650, 6] width 3 height 5
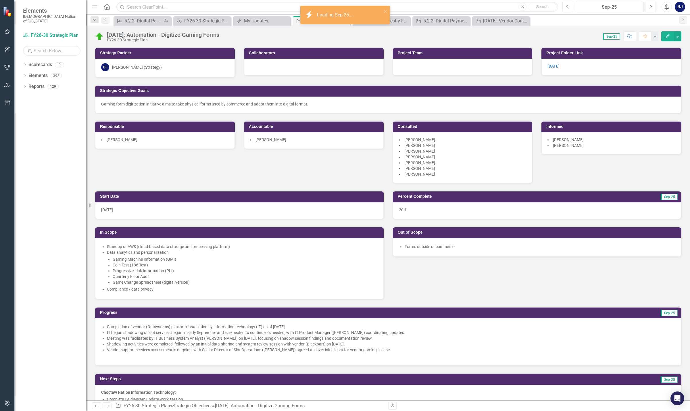
click at [274, 334] on li "IT began shadowing of slot services began in early September and is expected to…" at bounding box center [391, 333] width 568 height 6
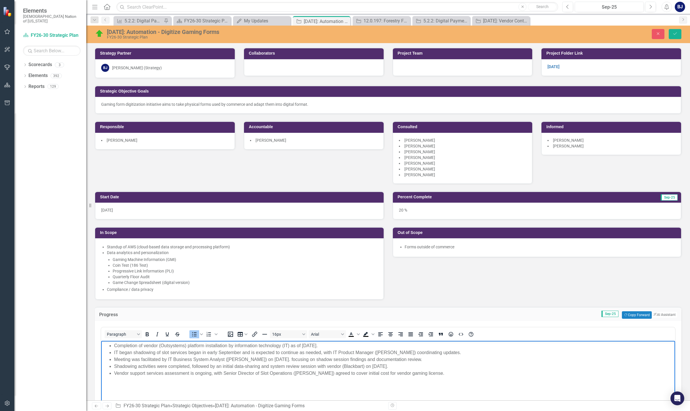
drag, startPoint x: 341, startPoint y: 345, endPoint x: 105, endPoint y: 345, distance: 236.0
click at [105, 345] on ul "Completion of vendor (Outsystems) platform installation by information technolo…" at bounding box center [388, 359] width 571 height 34
drag, startPoint x: 228, startPoint y: 371, endPoint x: 87, endPoint y: 342, distance: 143.1
click at [101, 342] on html "IT began shadowing of slot services began in early September and is expected to…" at bounding box center [388, 384] width 574 height 86
copy ul "IT began shadowing of slot services began in early September and is expected to…"
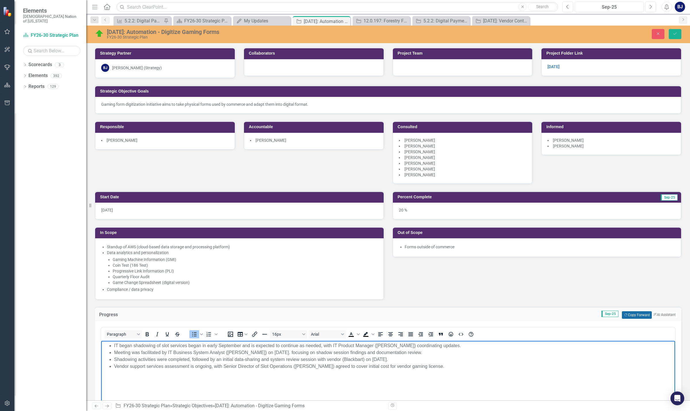
click at [627, 313] on button "Copy Forward Copy Forward" at bounding box center [637, 314] width 30 height 7
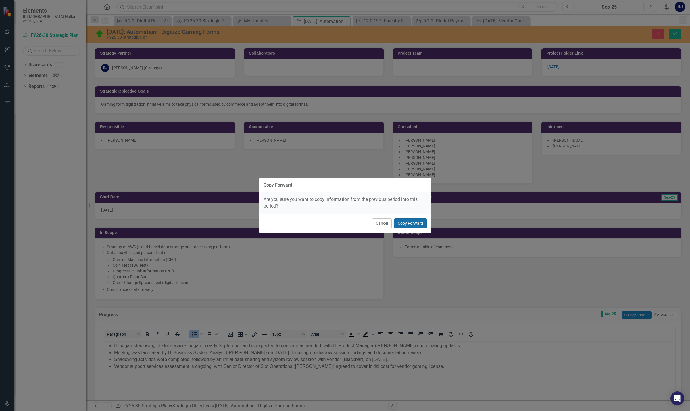
click at [403, 225] on button "Copy Forward" at bounding box center [410, 223] width 33 height 10
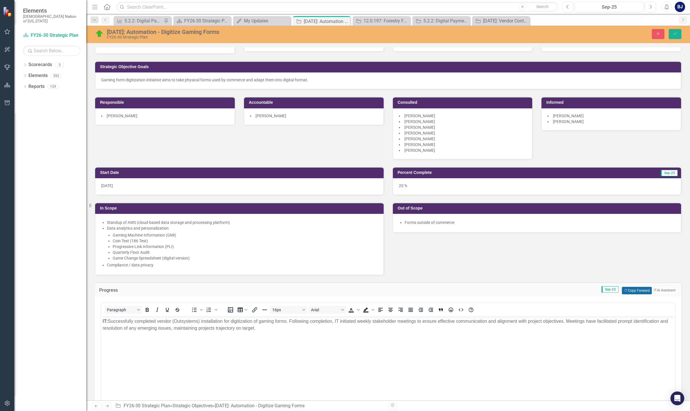
scroll to position [57, 0]
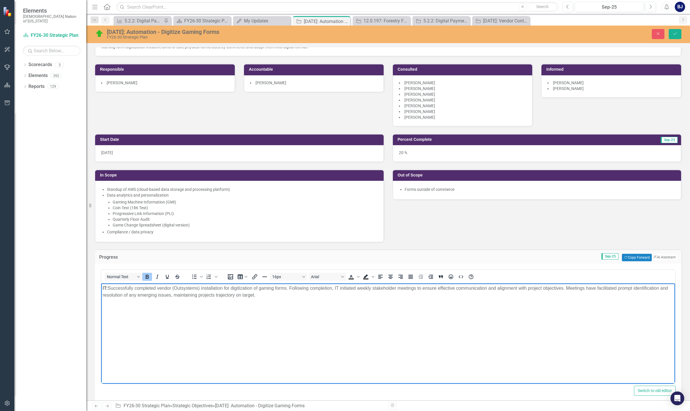
drag, startPoint x: 259, startPoint y: 296, endPoint x: 94, endPoint y: 285, distance: 165.4
click at [101, 285] on html "IT: Successfully completed vendor (Outsystems) installation for digitization of…" at bounding box center [388, 326] width 574 height 86
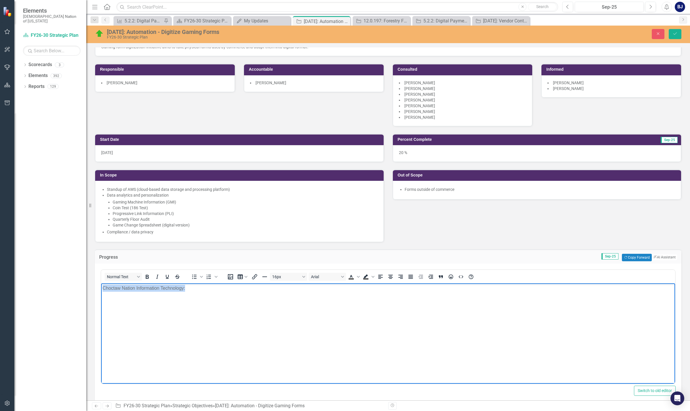
drag, startPoint x: 187, startPoint y: 288, endPoint x: 97, endPoint y: 298, distance: 91.3
click at [101, 298] on html "Choctaw Nation Information Technology:" at bounding box center [388, 326] width 574 height 86
click at [147, 274] on icon "Bold" at bounding box center [147, 276] width 7 height 7
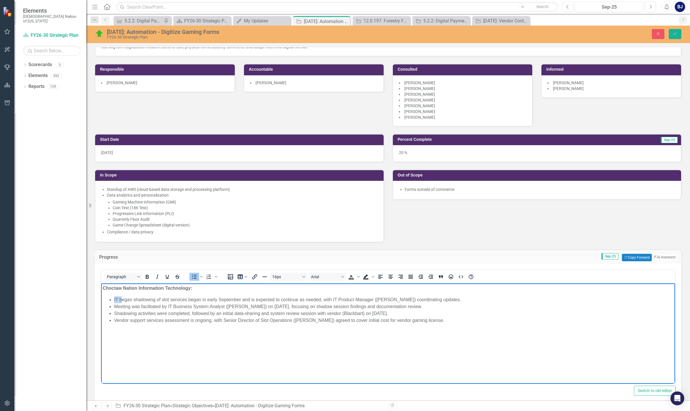
drag, startPoint x: 123, startPoint y: 299, endPoint x: 114, endPoint y: 299, distance: 8.6
click at [114, 299] on li "IT began shadowing of slot services began in early September and is expected to…" at bounding box center [394, 299] width 560 height 7
click at [178, 349] on body "Choctaw Nation Information Technology: Began shadowing of slot services began i…" at bounding box center [388, 326] width 574 height 86
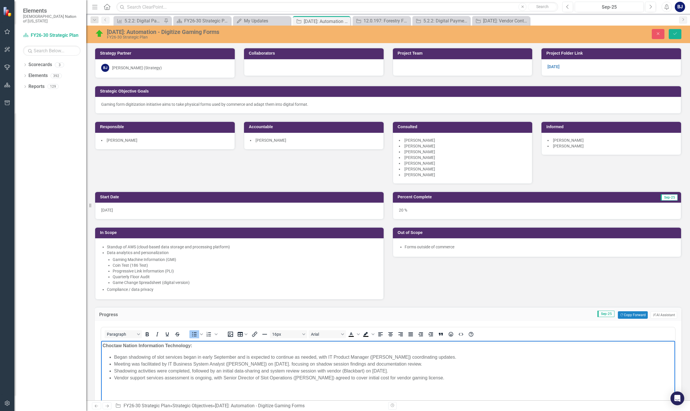
scroll to position [57, 0]
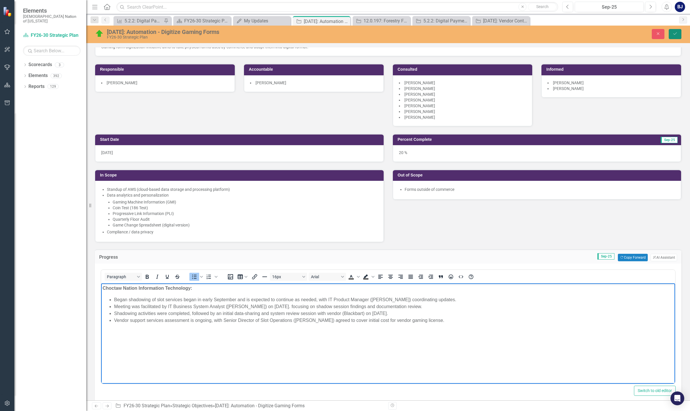
click at [671, 32] on button "Save" at bounding box center [675, 34] width 13 height 10
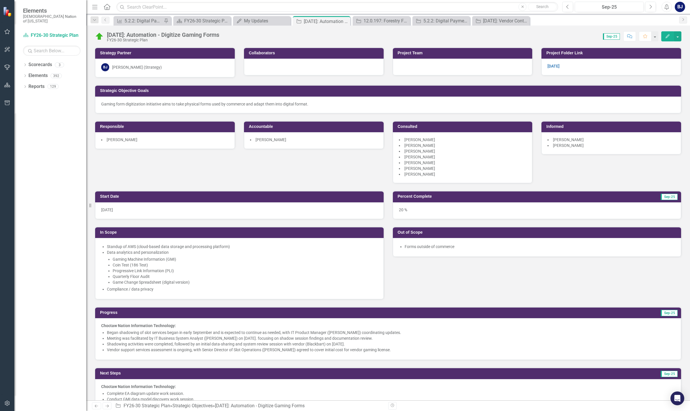
scroll to position [144, 0]
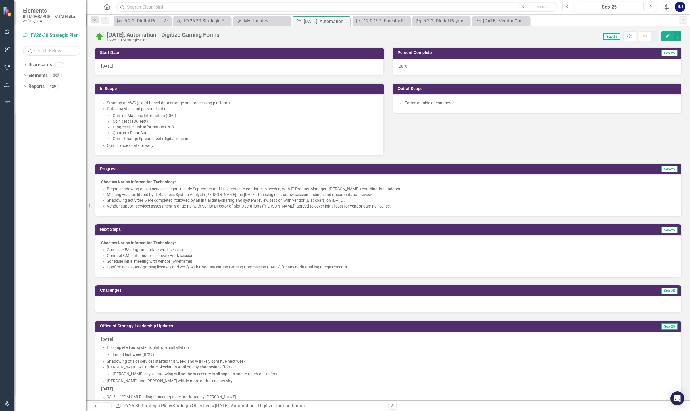
click at [286, 247] on li "Complete EA diagram update work session." at bounding box center [391, 250] width 568 height 6
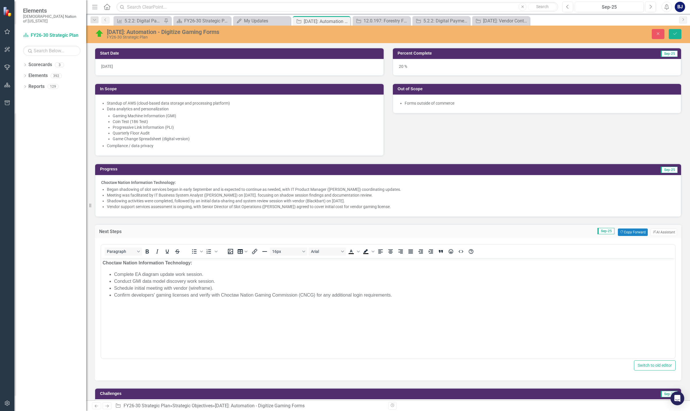
scroll to position [0, 0]
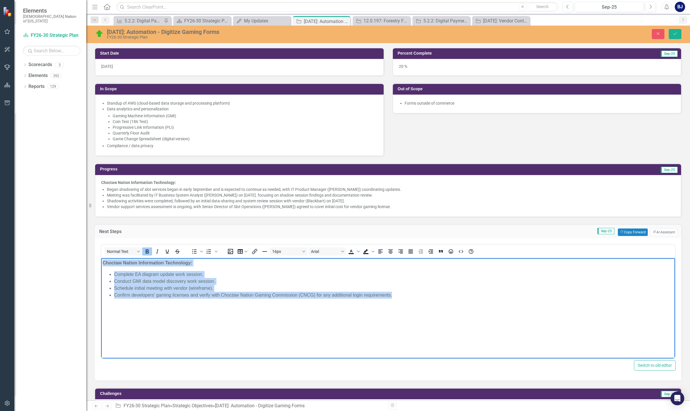
drag, startPoint x: 400, startPoint y: 297, endPoint x: 75, endPoint y: 259, distance: 326.9
click at [101, 259] on html "Choctaw Nation Information Technology: Complete EA diagram update work session.…" at bounding box center [388, 301] width 574 height 86
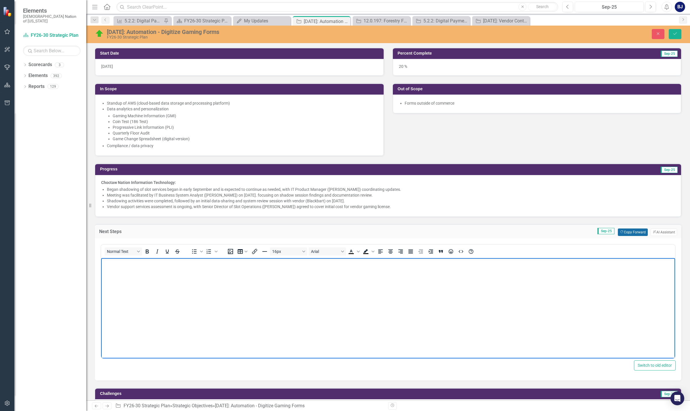
click at [633, 231] on button "Copy Forward Copy Forward" at bounding box center [633, 231] width 30 height 7
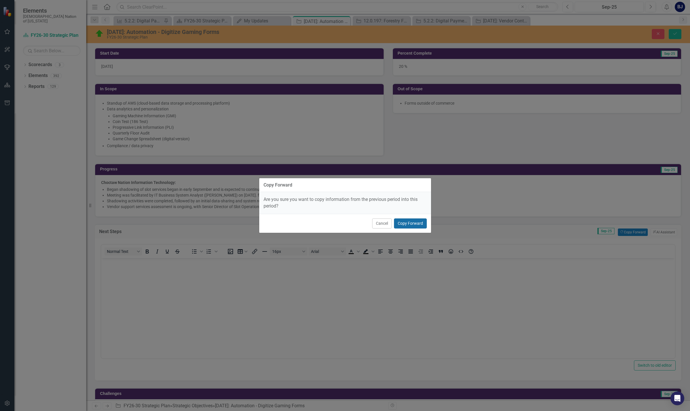
click at [410, 224] on button "Copy Forward" at bounding box center [410, 223] width 33 height 10
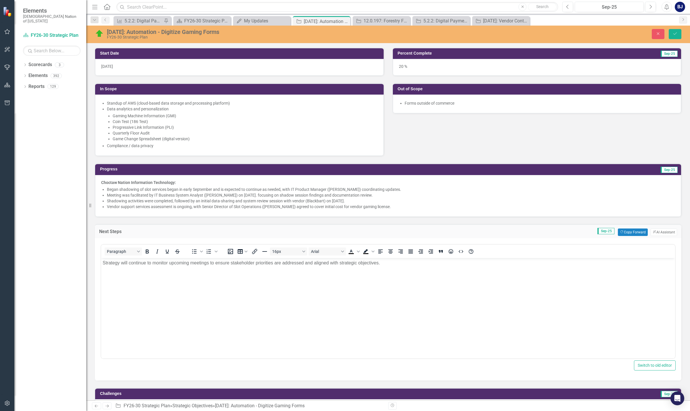
click at [387, 263] on p "Strategy will continue to monitor upcoming meetings to ensure stakeholder prior…" at bounding box center [388, 262] width 571 height 7
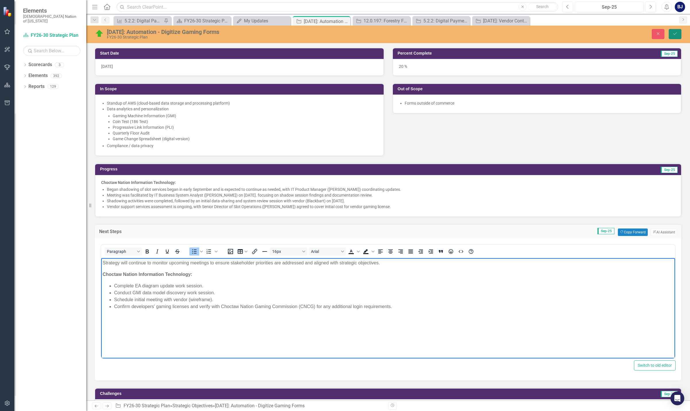
click at [672, 34] on button "Save" at bounding box center [675, 34] width 13 height 10
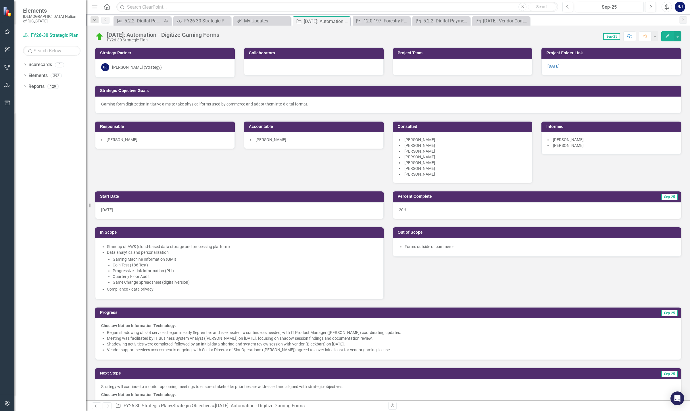
click at [672, 34] on button "Edit" at bounding box center [667, 36] width 13 height 10
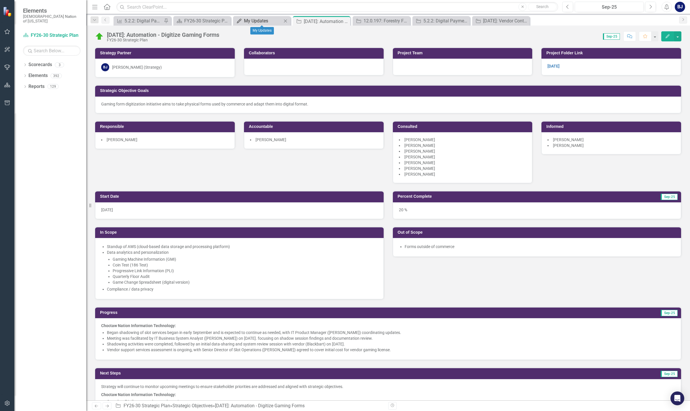
click at [279, 21] on div "My Updates" at bounding box center [263, 20] width 38 height 7
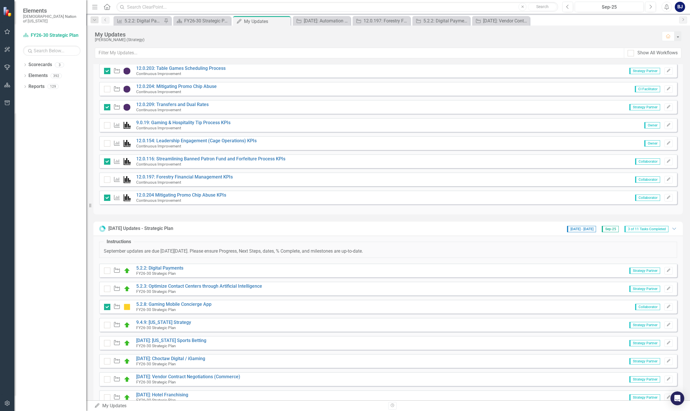
scroll to position [172, 0]
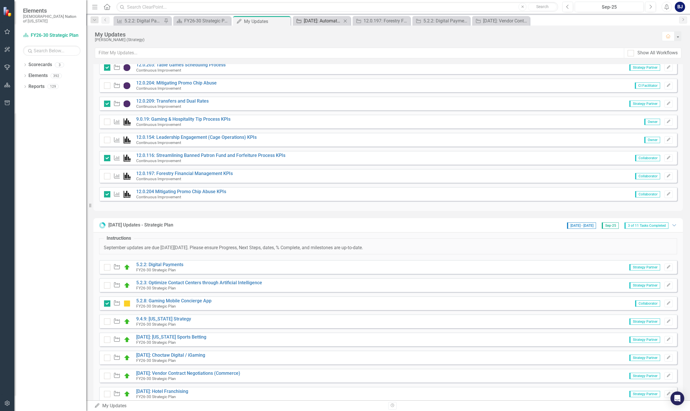
click at [307, 22] on div "[DATE]: Automation - Digitize Gaming Forms" at bounding box center [323, 20] width 38 height 7
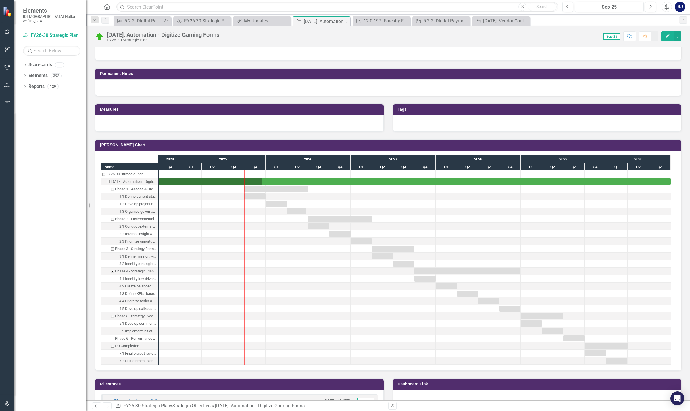
scroll to position [661, 0]
